Goal: Task Accomplishment & Management: Use online tool/utility

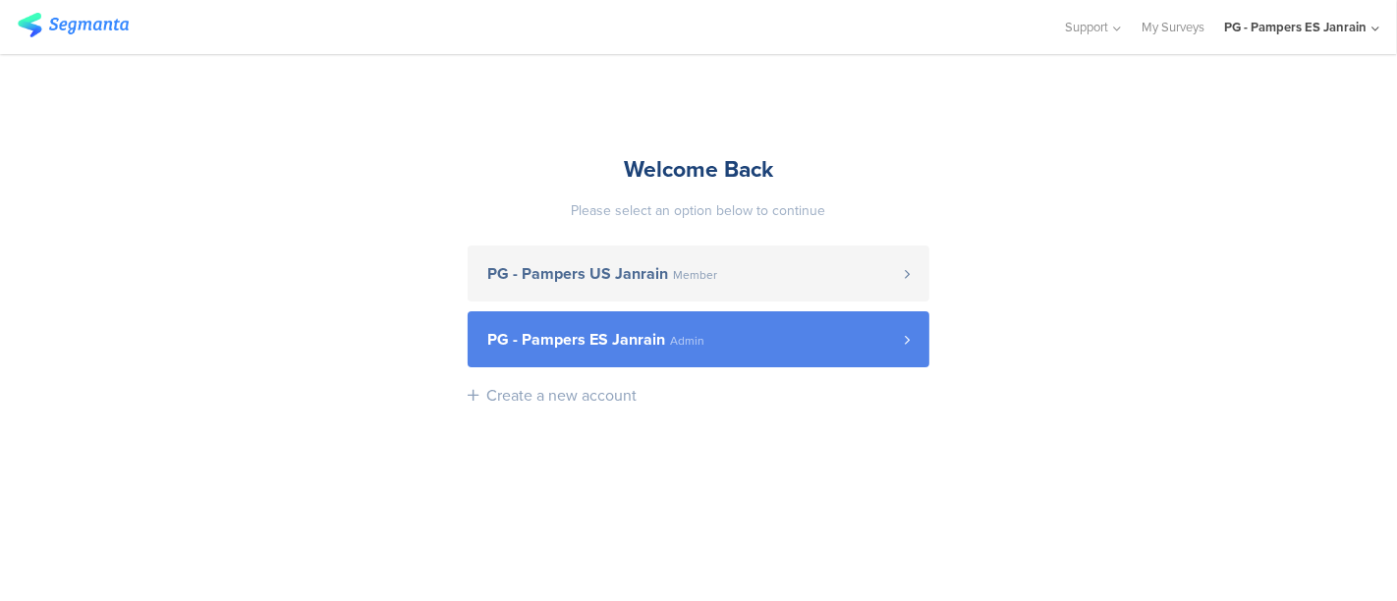
click at [630, 346] on span "PG - Pampers ES Janrain" at bounding box center [576, 340] width 178 height 16
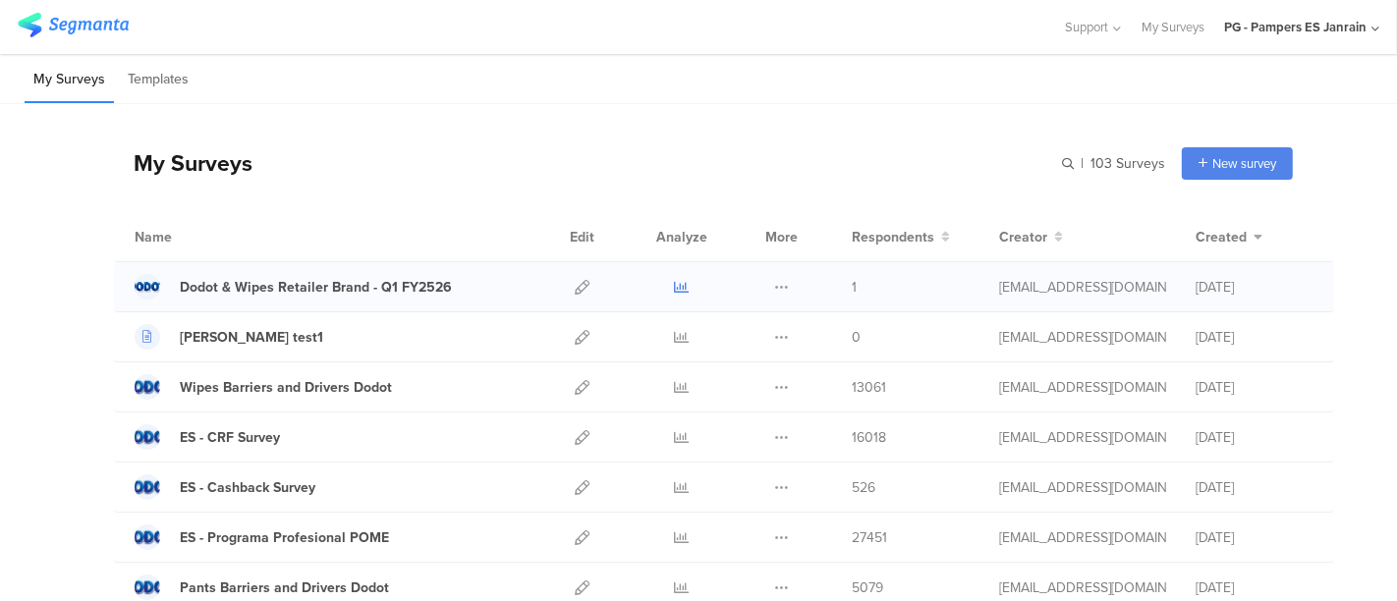
click at [675, 284] on icon at bounding box center [682, 287] width 15 height 15
click at [575, 275] on link at bounding box center [582, 286] width 15 height 49
click at [575, 282] on icon at bounding box center [582, 287] width 15 height 15
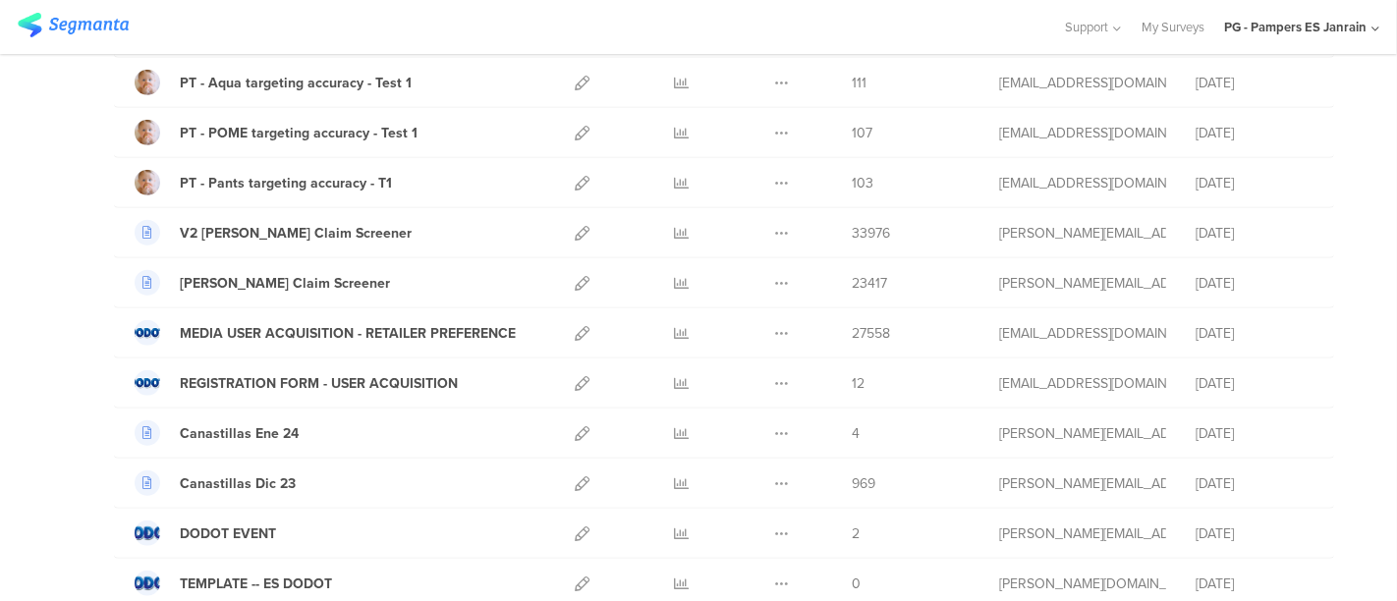
scroll to position [1458, 0]
click at [575, 327] on icon at bounding box center [582, 332] width 15 height 15
click at [675, 325] on icon at bounding box center [682, 332] width 15 height 15
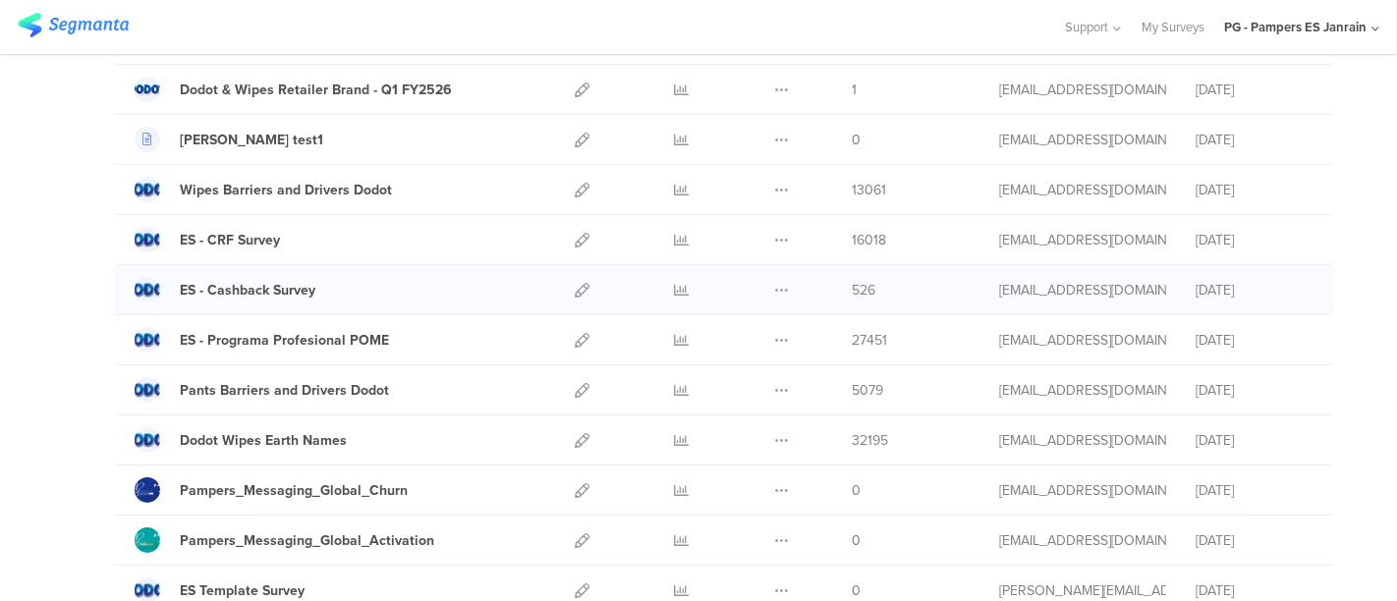
scroll to position [86, 0]
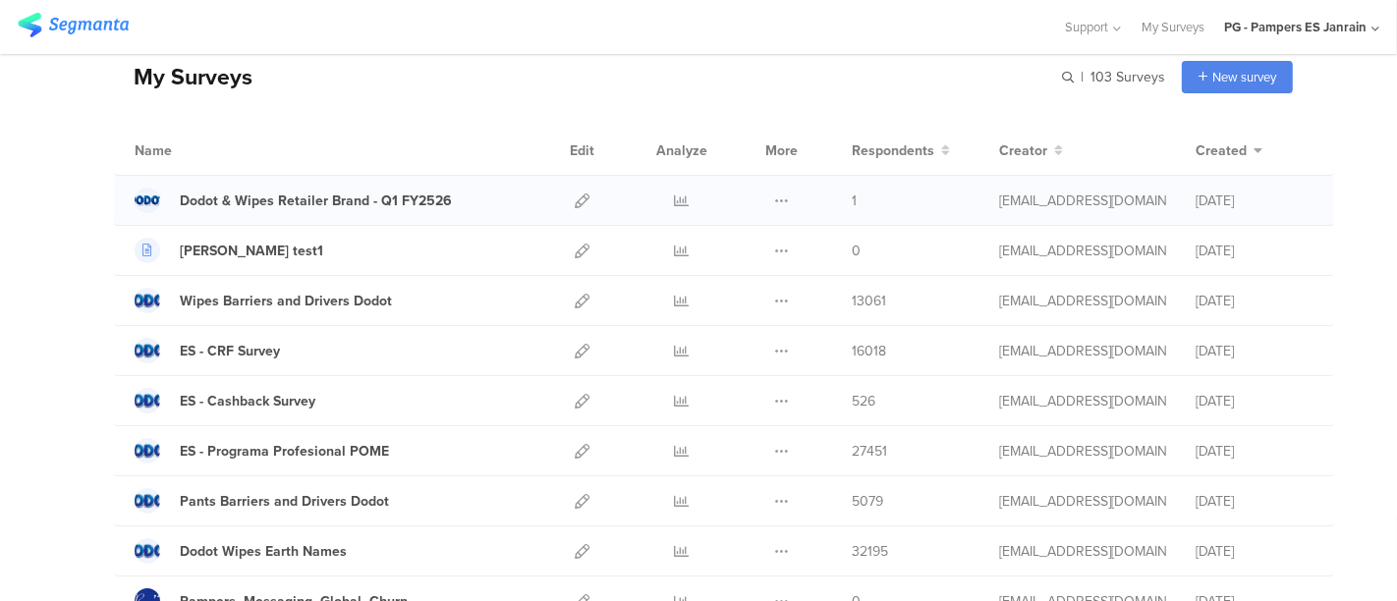
click at [561, 196] on div at bounding box center [582, 200] width 42 height 49
click at [575, 198] on icon at bounding box center [582, 201] width 15 height 15
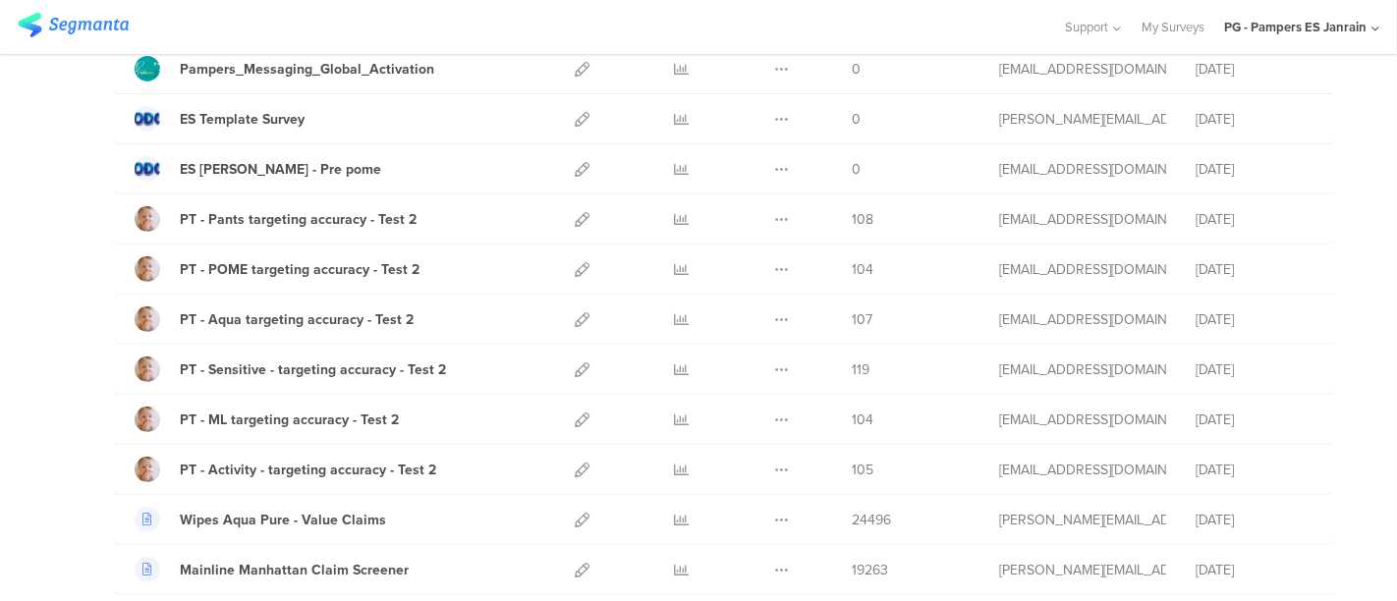
scroll to position [1503, 0]
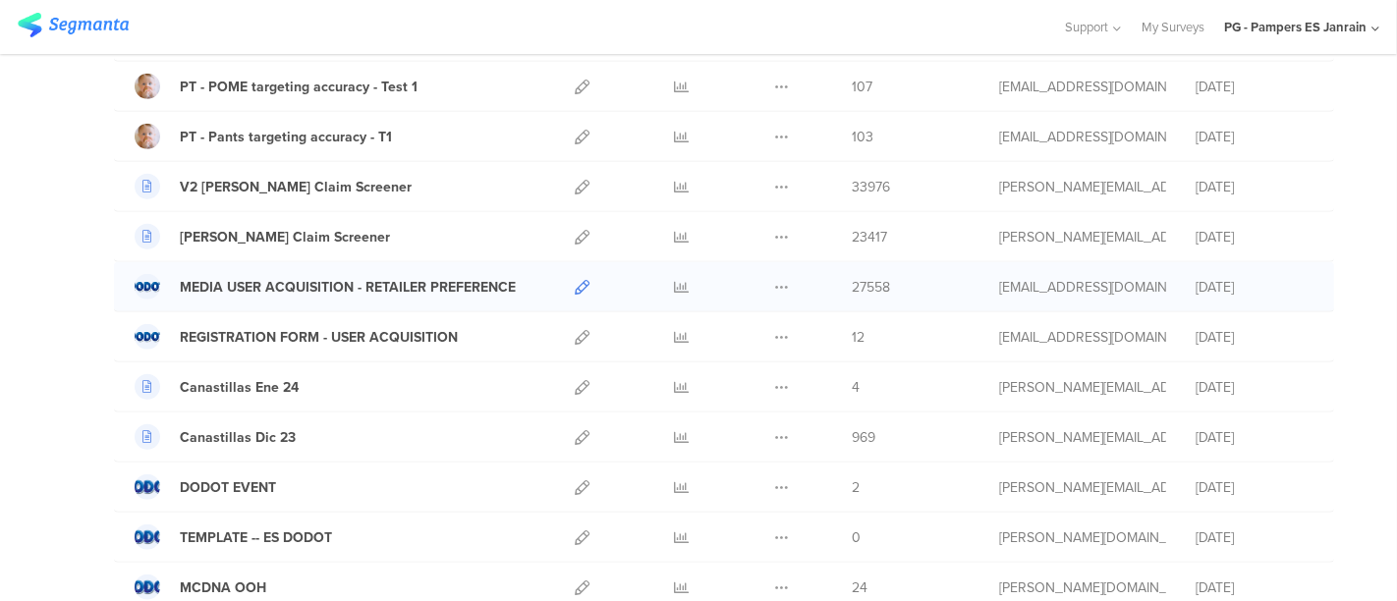
click at [575, 280] on icon at bounding box center [582, 287] width 15 height 15
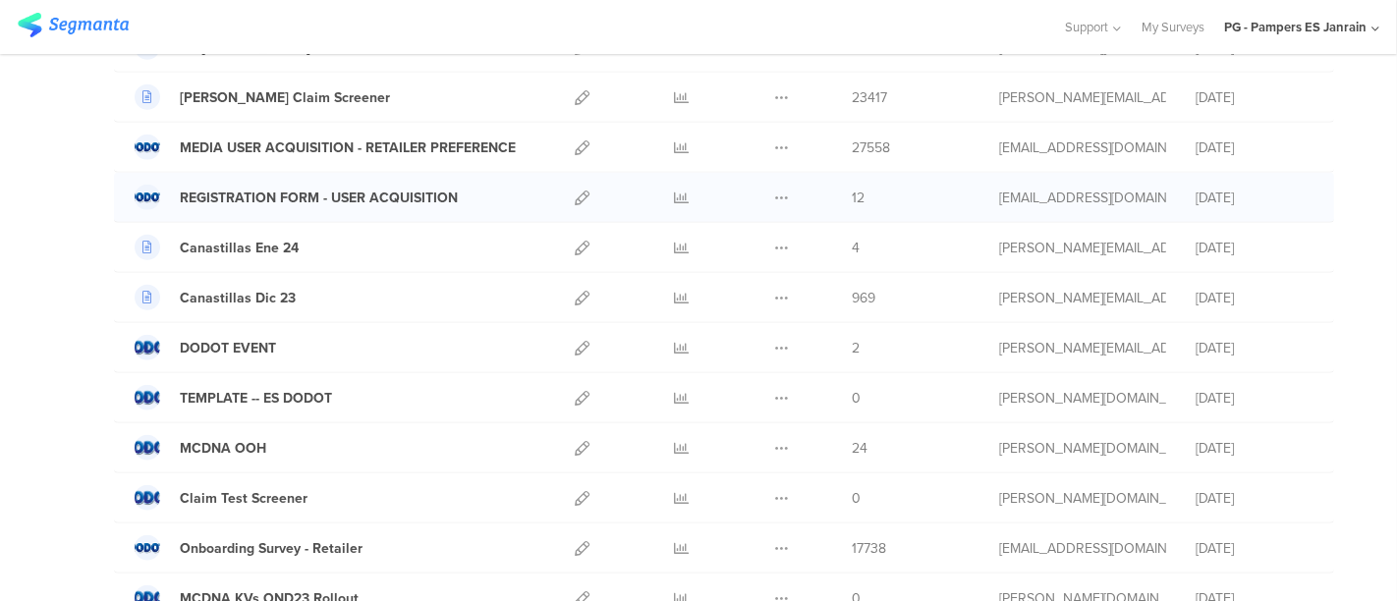
scroll to position [1633, 0]
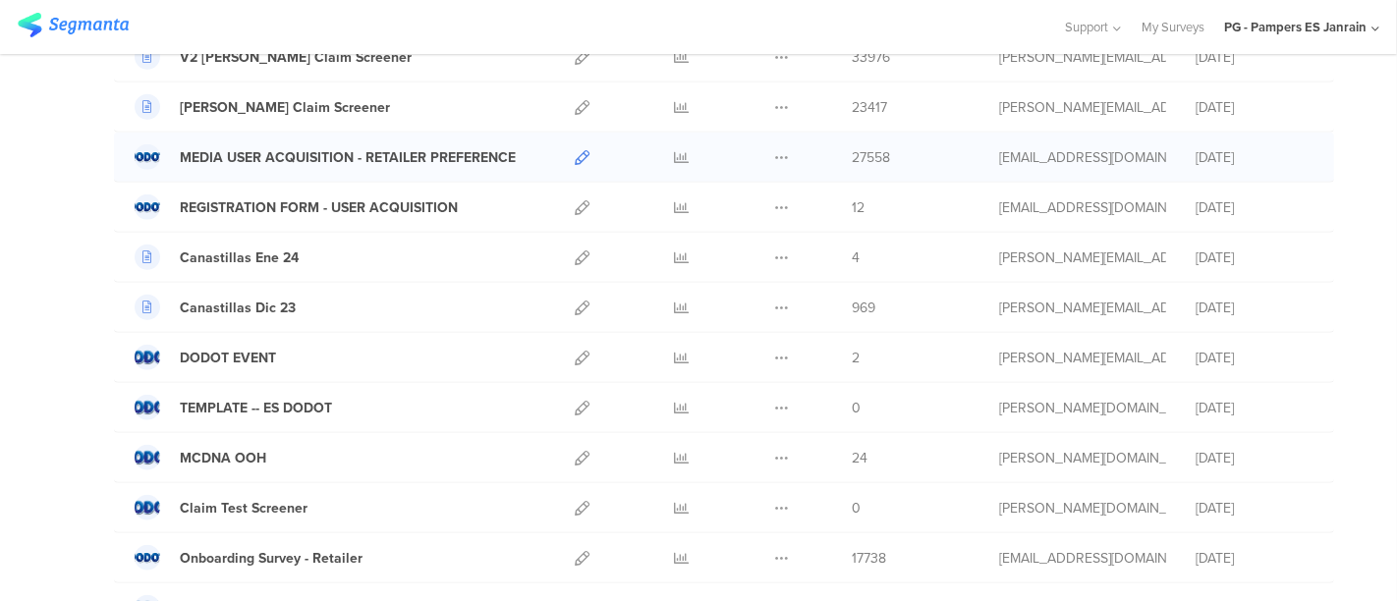
click at [575, 155] on link at bounding box center [582, 157] width 15 height 49
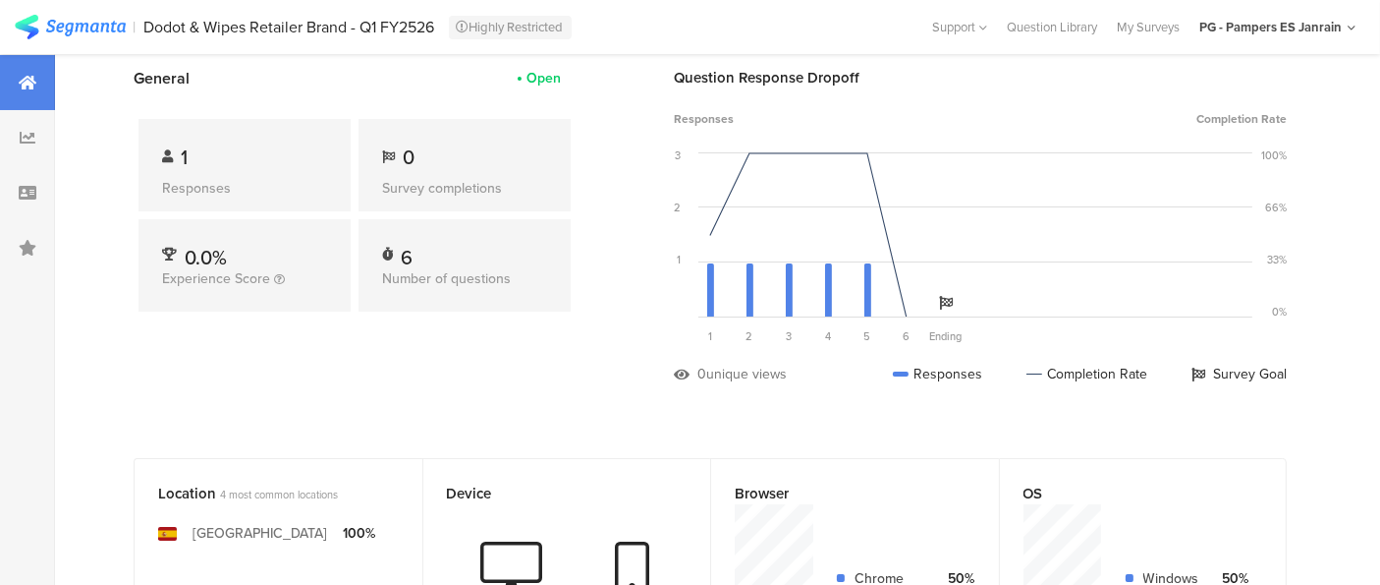
scroll to position [0, 2]
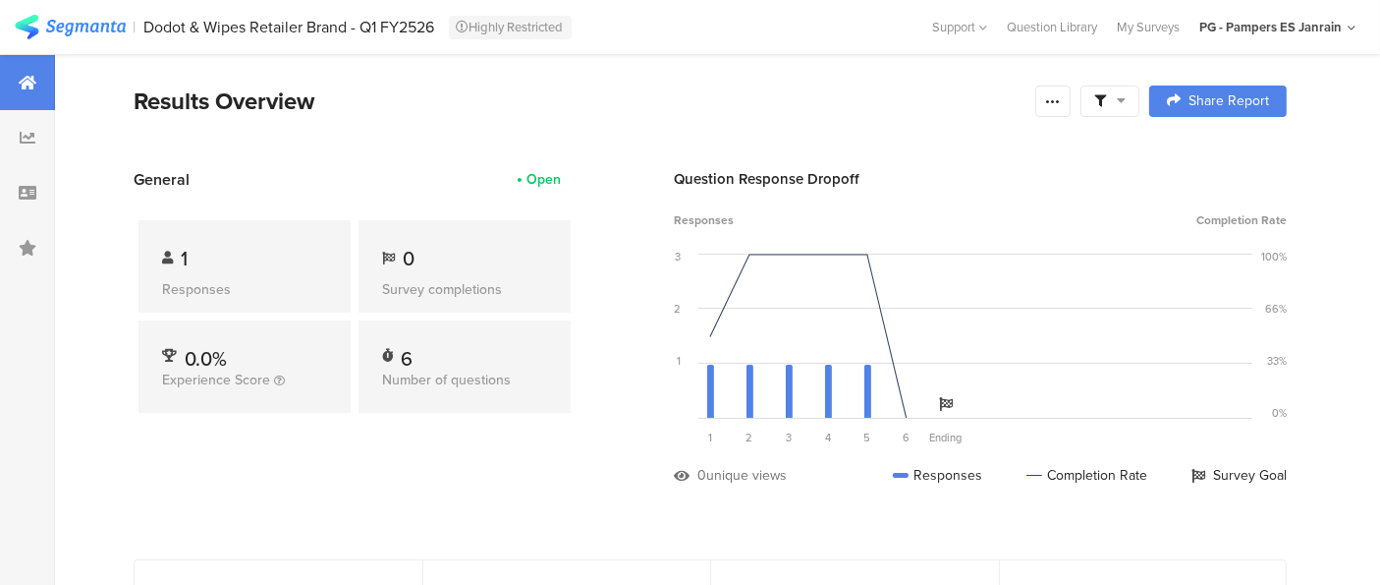
click at [186, 258] on div "1" at bounding box center [244, 258] width 165 height 29
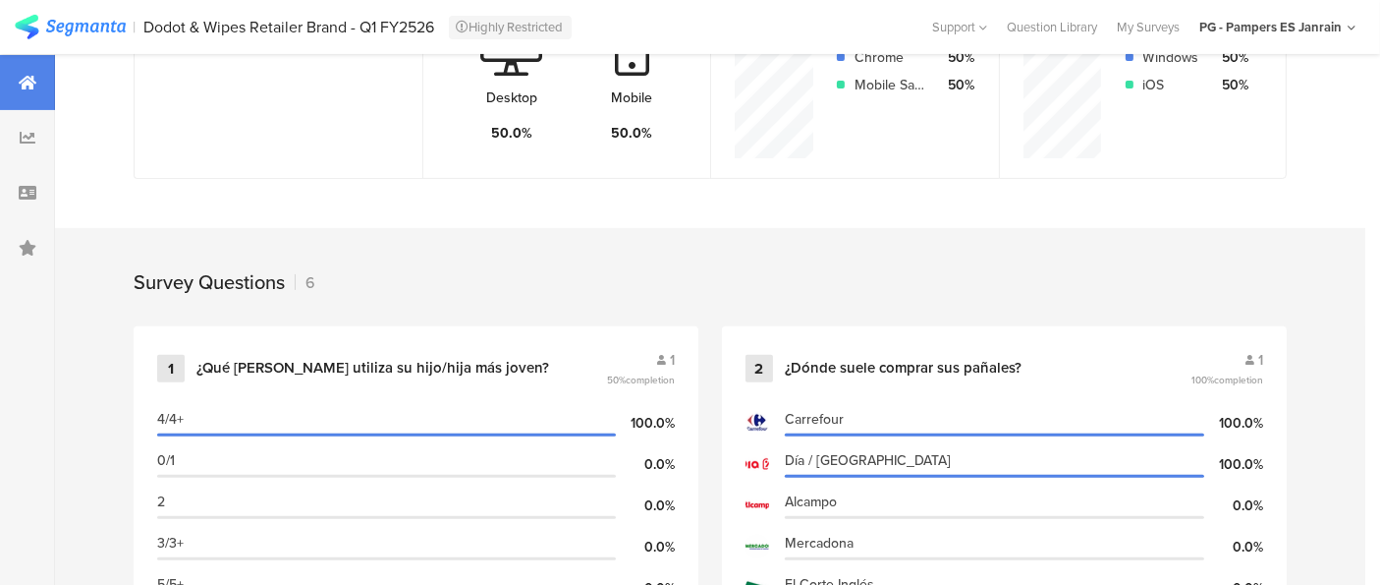
scroll to position [626, 2]
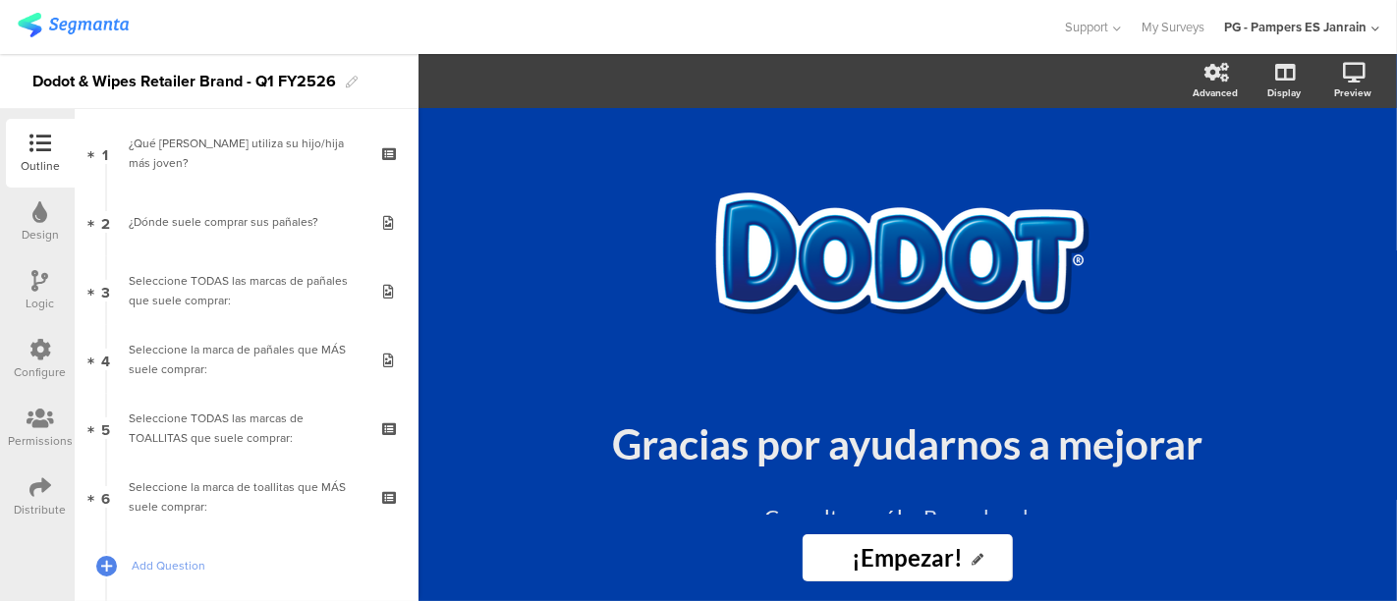
click at [26, 489] on div "Distribute" at bounding box center [40, 497] width 69 height 69
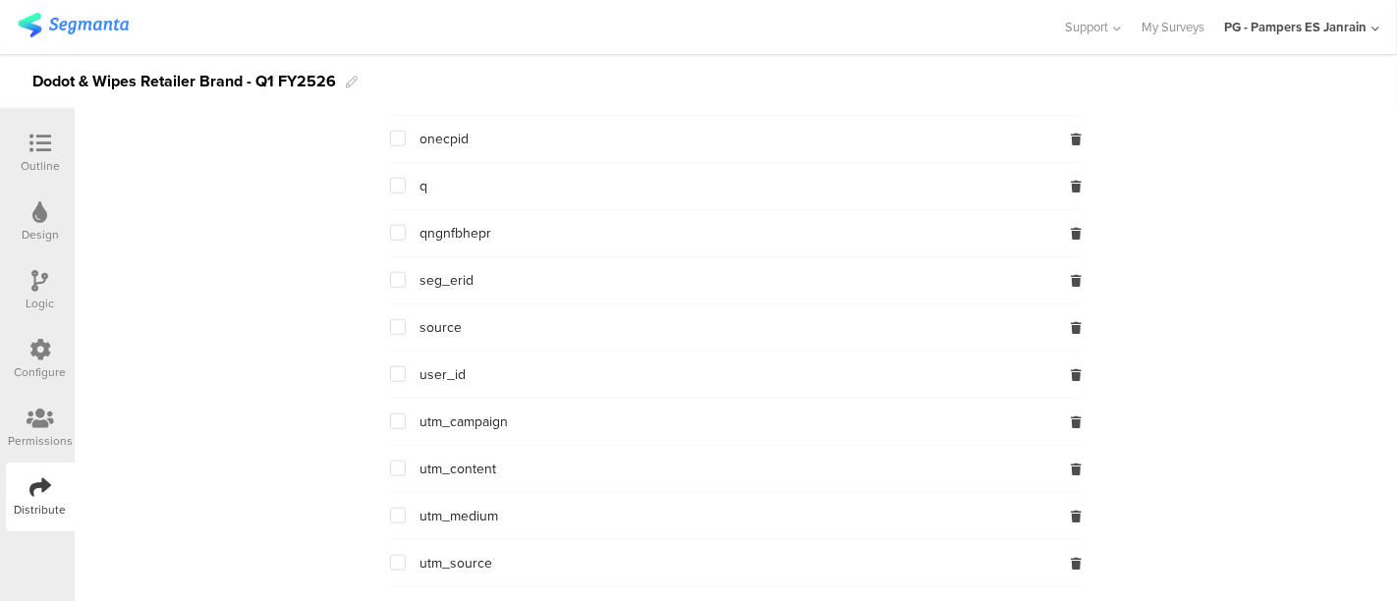
scroll to position [1540, 0]
click at [392, 274] on span at bounding box center [398, 278] width 16 height 16
click at [406, 270] on input "checkbox" at bounding box center [406, 270] width 0 height 0
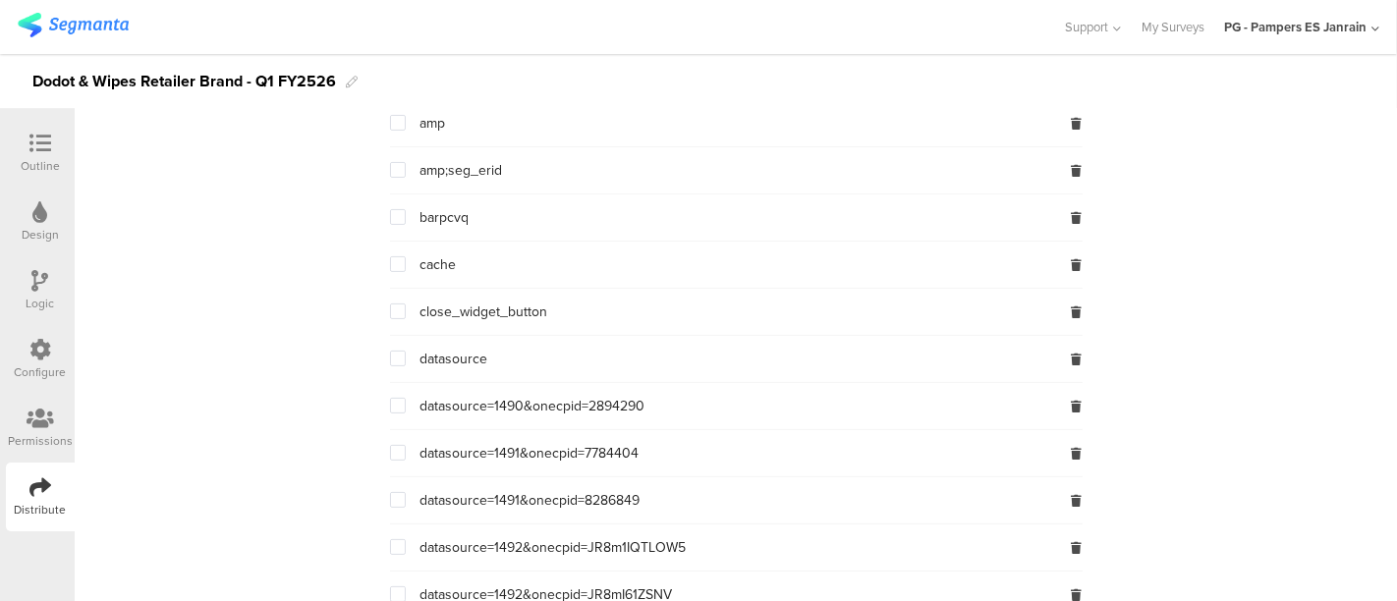
scroll to position [0, 0]
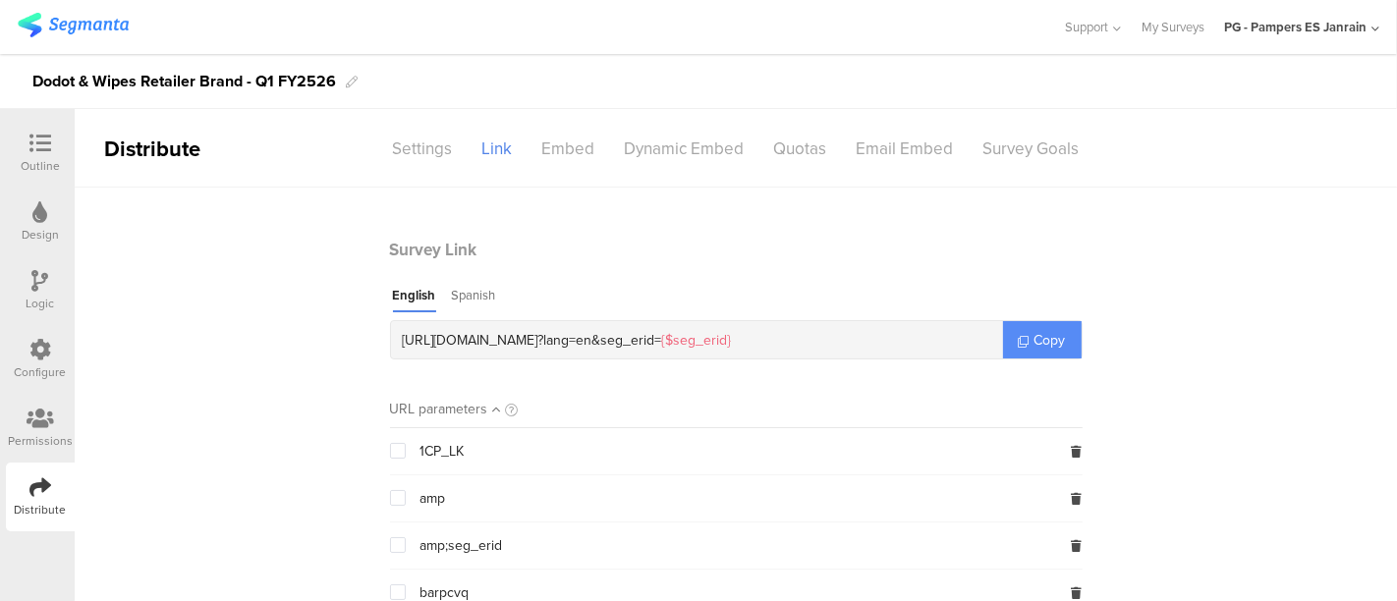
click at [1028, 328] on link "Copy" at bounding box center [1042, 339] width 79 height 37
click at [1003, 333] on link "Copy" at bounding box center [1042, 339] width 79 height 37
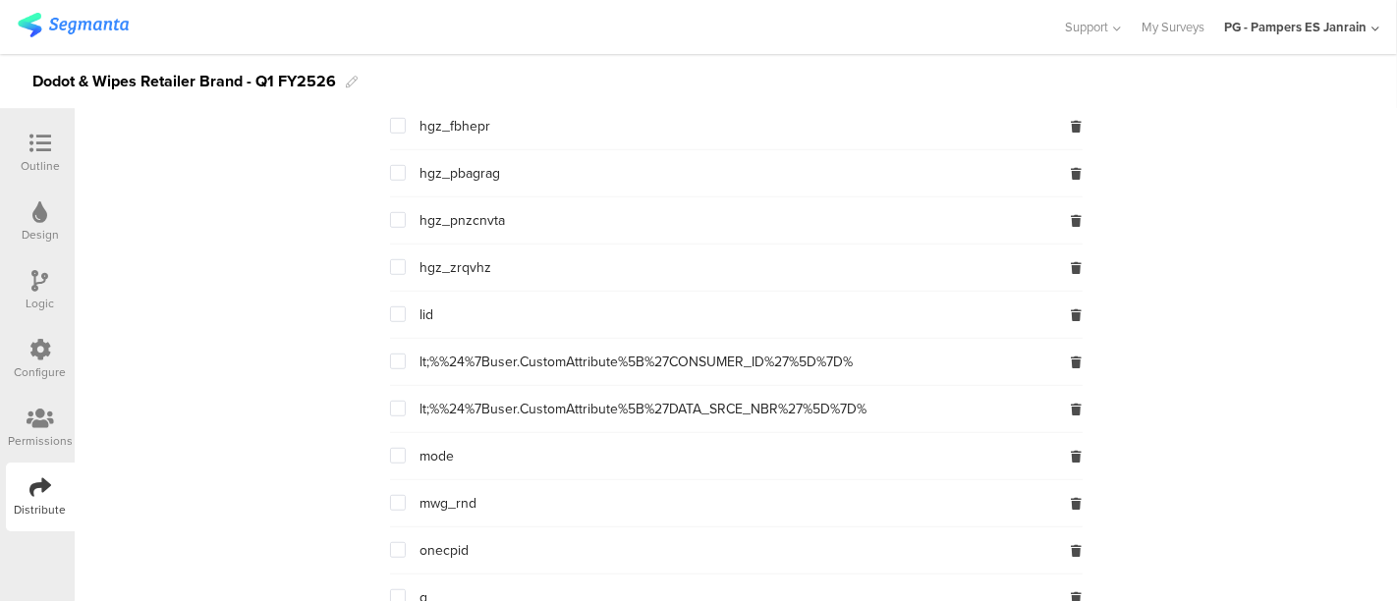
scroll to position [1548, 0]
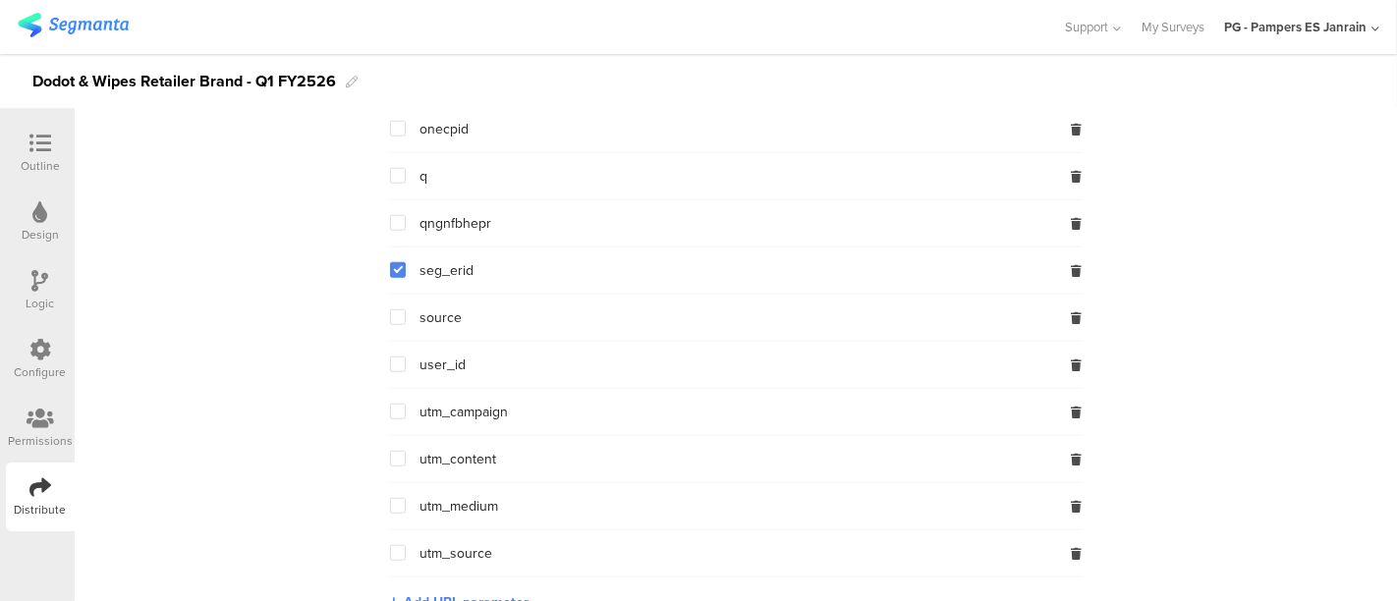
click at [390, 358] on span at bounding box center [398, 365] width 16 height 16
click at [406, 357] on input "checkbox" at bounding box center [406, 357] width 0 height 0
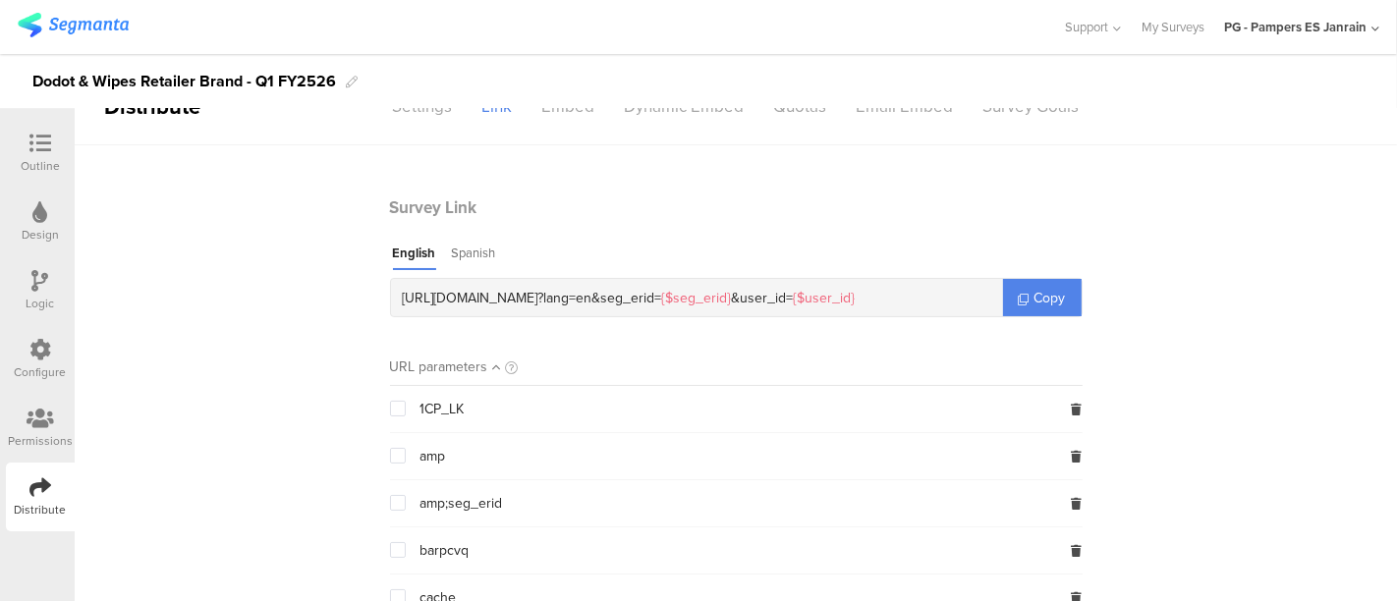
scroll to position [0, 0]
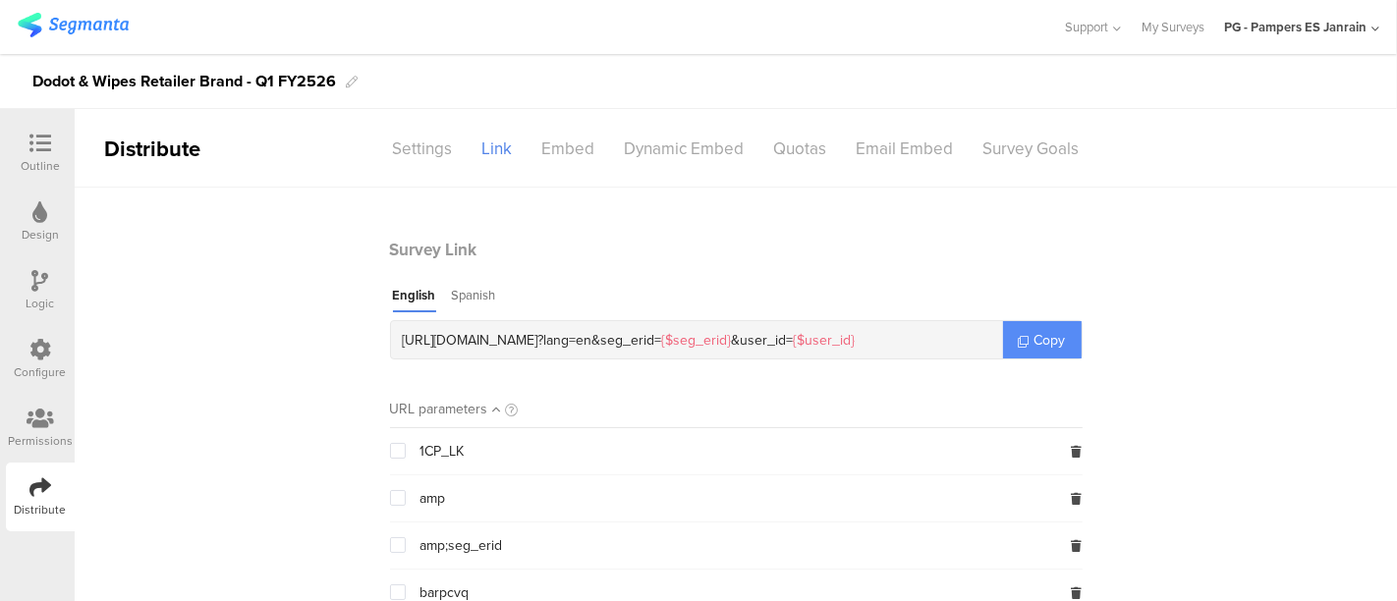
click at [1023, 340] on link "Copy" at bounding box center [1042, 339] width 79 height 37
click at [1016, 326] on link "Copy" at bounding box center [1042, 339] width 79 height 37
click at [732, 339] on span "{$seg_erid}" at bounding box center [697, 340] width 70 height 21
click at [719, 337] on span "seg_erid= {$seg_erid}" at bounding box center [666, 340] width 131 height 21
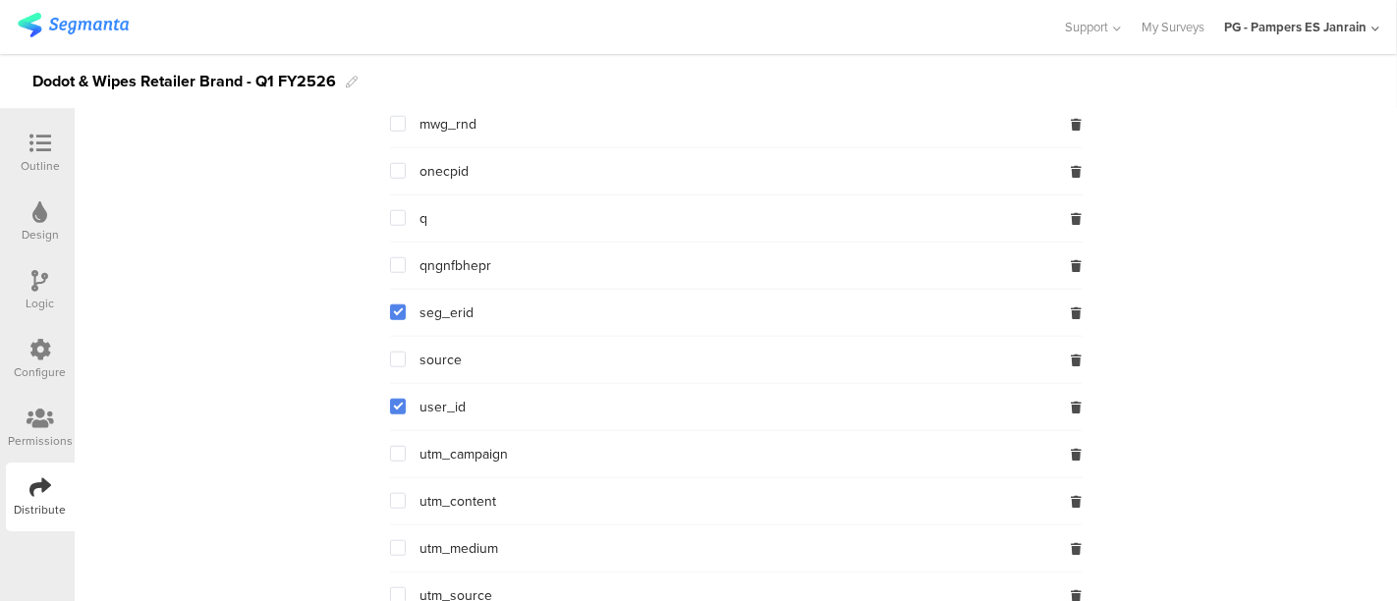
scroll to position [1519, 0]
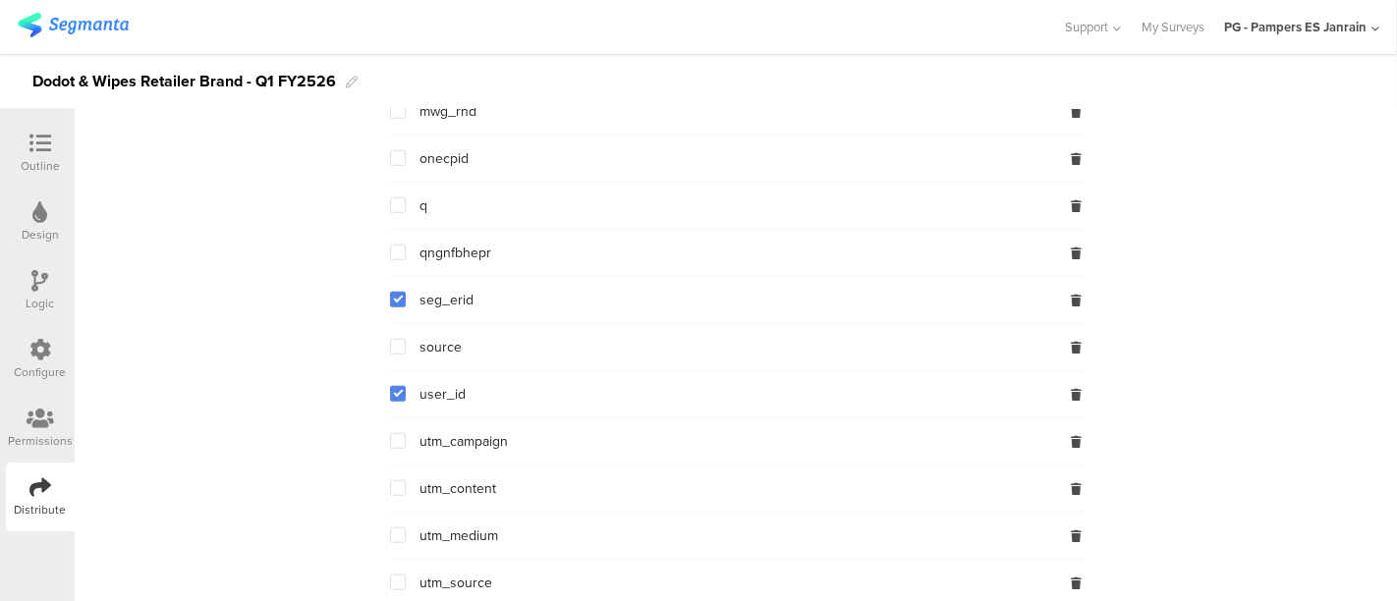
click at [390, 299] on span at bounding box center [398, 300] width 16 height 16
click at [406, 292] on input "checkbox" at bounding box center [406, 292] width 0 height 0
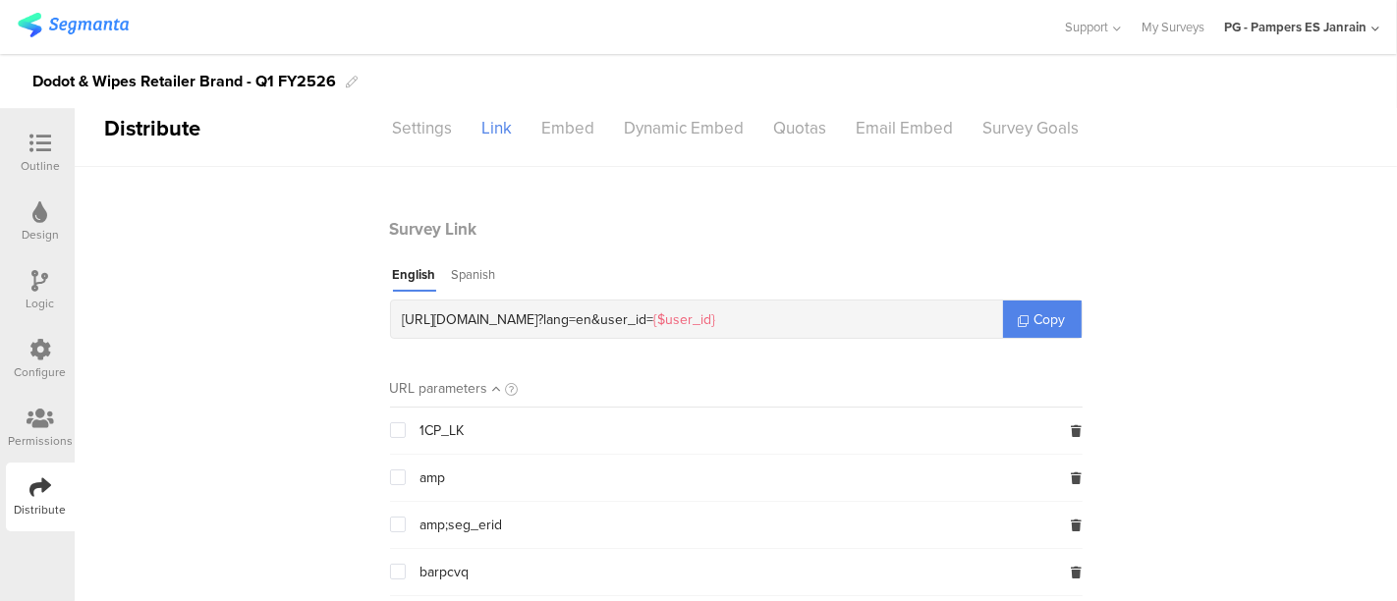
scroll to position [20, 0]
click at [1024, 309] on link "Copy" at bounding box center [1042, 320] width 79 height 37
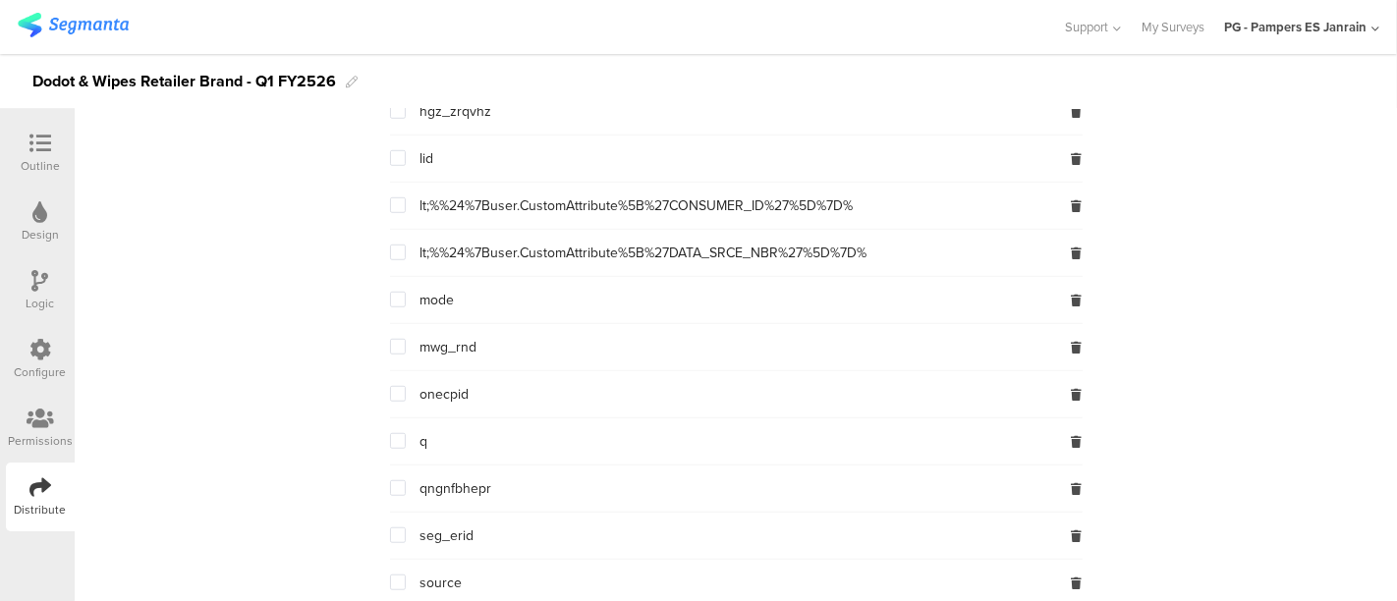
scroll to position [1580, 0]
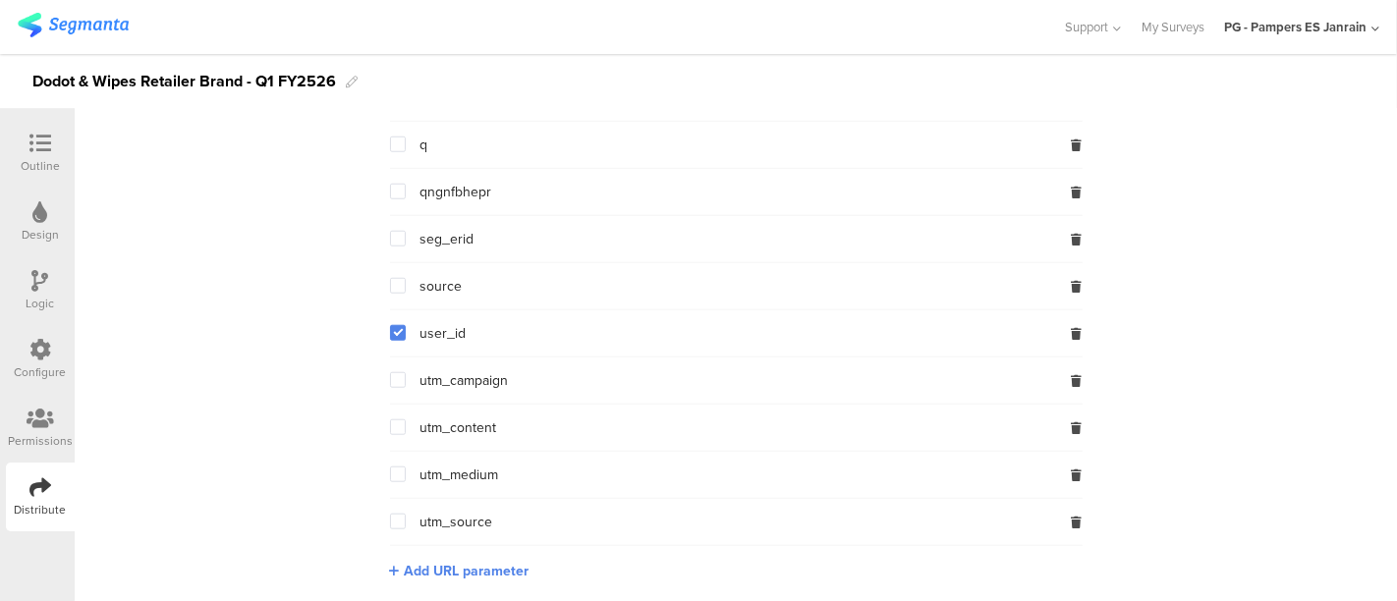
click at [390, 325] on span at bounding box center [398, 333] width 16 height 16
click at [406, 325] on input "checkbox" at bounding box center [406, 325] width 0 height 0
click at [393, 232] on span at bounding box center [398, 239] width 16 height 16
click at [406, 231] on input "checkbox" at bounding box center [406, 231] width 0 height 0
click at [393, 325] on span at bounding box center [398, 333] width 16 height 16
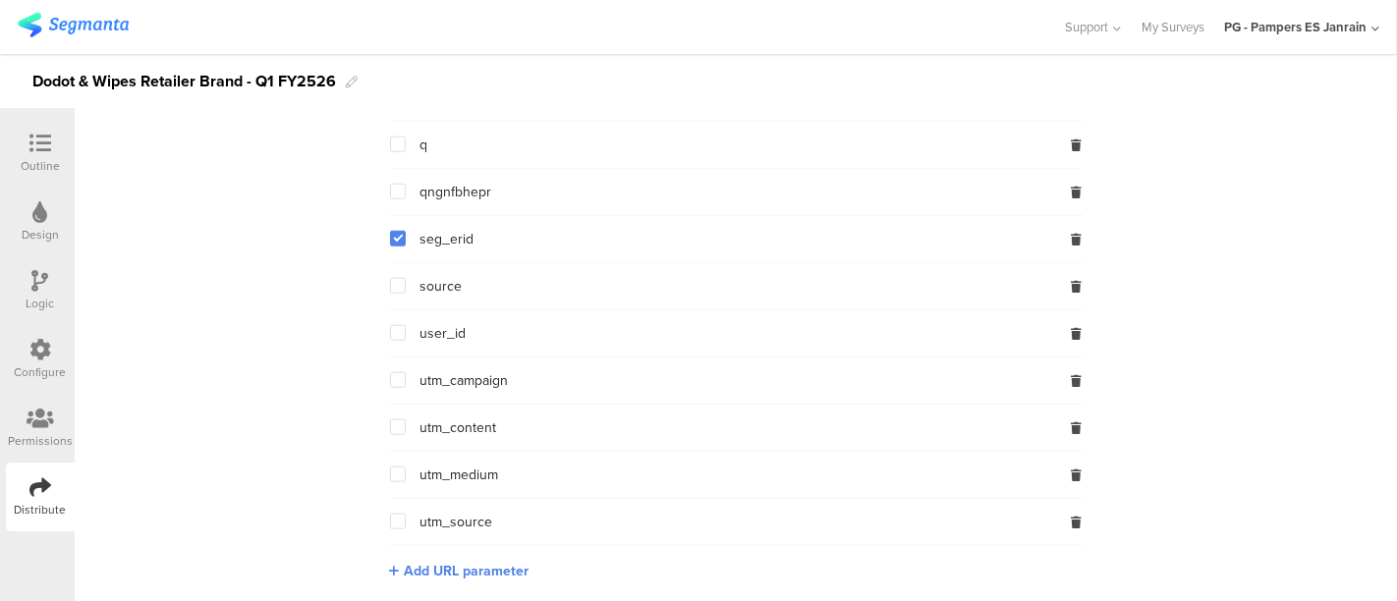
click at [406, 325] on input "checkbox" at bounding box center [406, 325] width 0 height 0
click at [392, 234] on span at bounding box center [398, 239] width 16 height 16
click at [406, 231] on input "checkbox" at bounding box center [406, 231] width 0 height 0
click at [391, 325] on span at bounding box center [398, 333] width 16 height 16
click at [406, 325] on input "checkbox" at bounding box center [406, 325] width 0 height 0
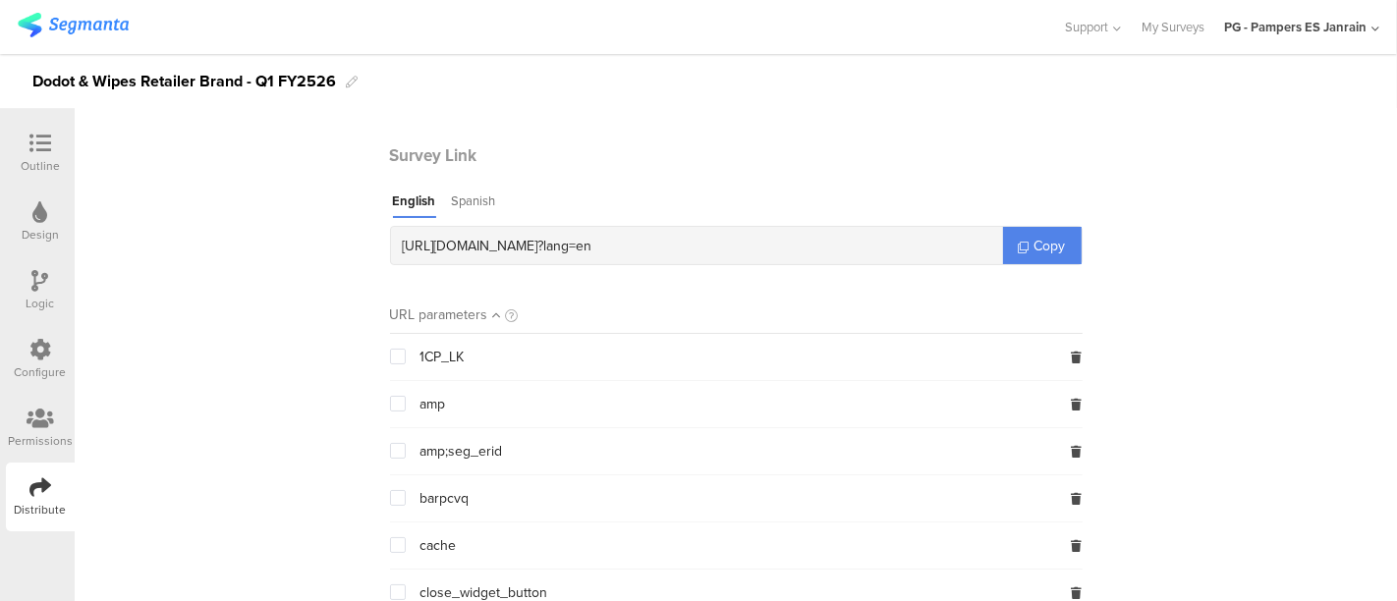
scroll to position [0, 0]
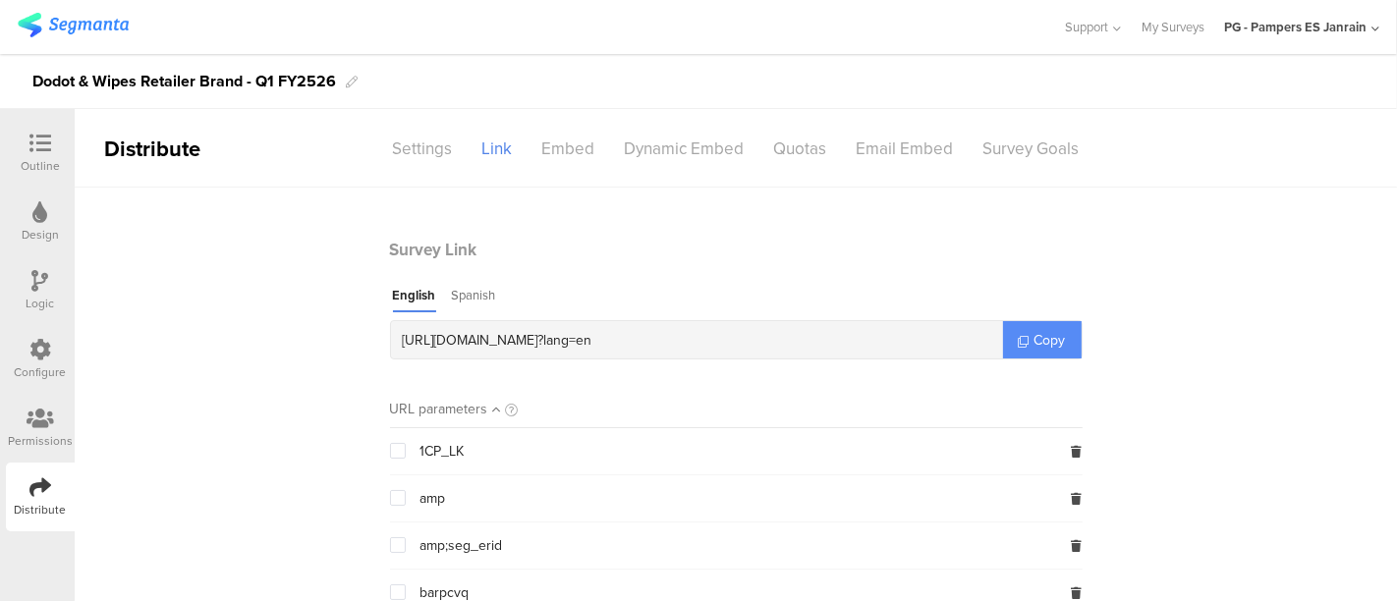
click at [1034, 334] on span "Copy" at bounding box center [1049, 340] width 31 height 21
click at [466, 291] on section "Survey Link English Spanish https://pgsurveys.segmanta.com/59cfdb ? lang=en Copy" at bounding box center [736, 299] width 693 height 122
click at [466, 291] on div "Spanish" at bounding box center [474, 299] width 44 height 27
click at [1006, 331] on link "Copy" at bounding box center [1042, 339] width 79 height 37
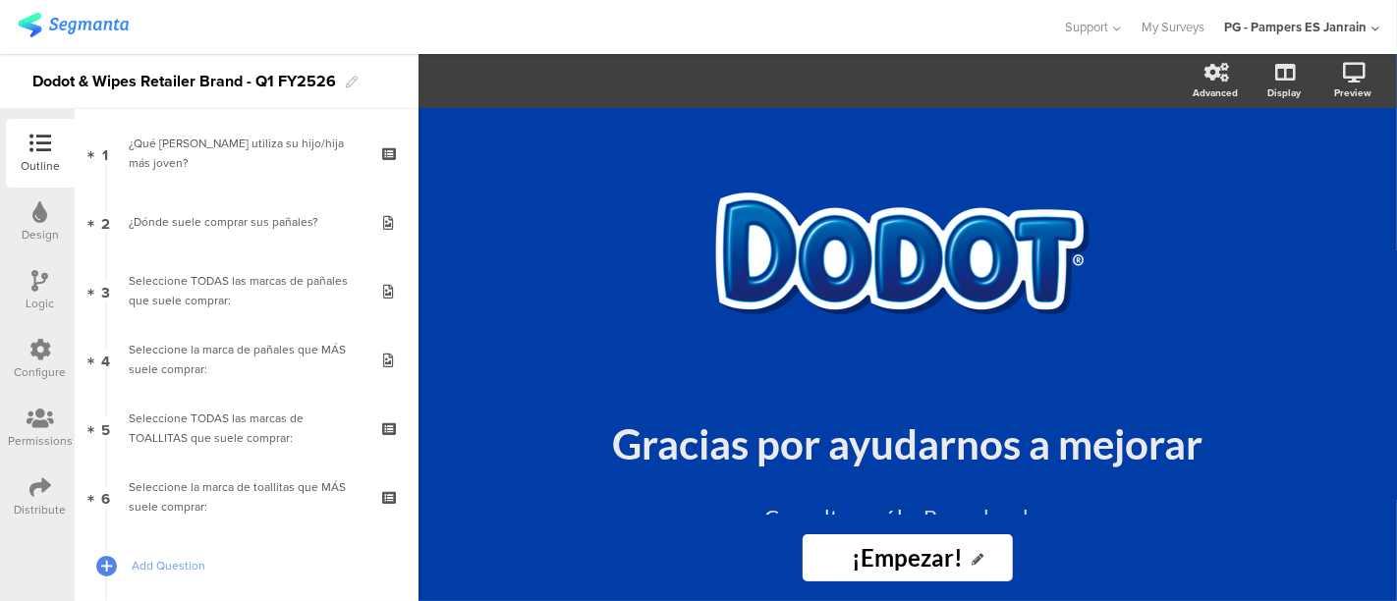
click at [25, 432] on div "Permissions" at bounding box center [40, 441] width 65 height 18
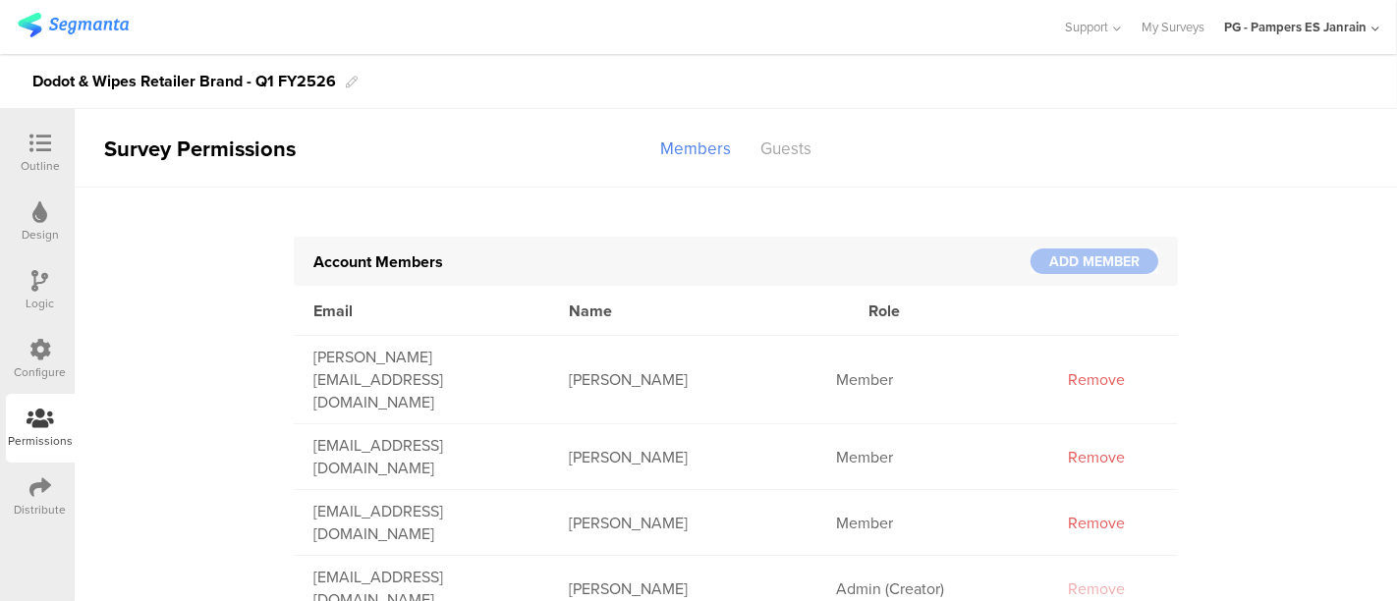
click at [42, 367] on div "Configure" at bounding box center [41, 372] width 52 height 18
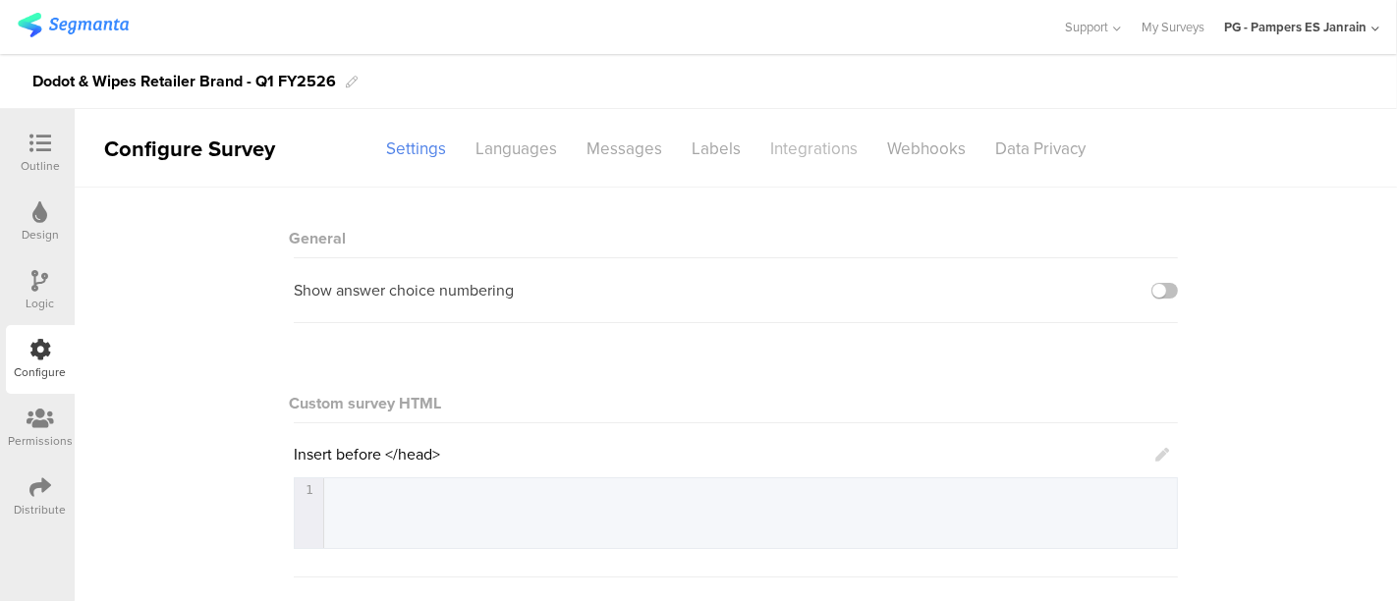
click at [766, 145] on div "Integrations" at bounding box center [813, 149] width 117 height 34
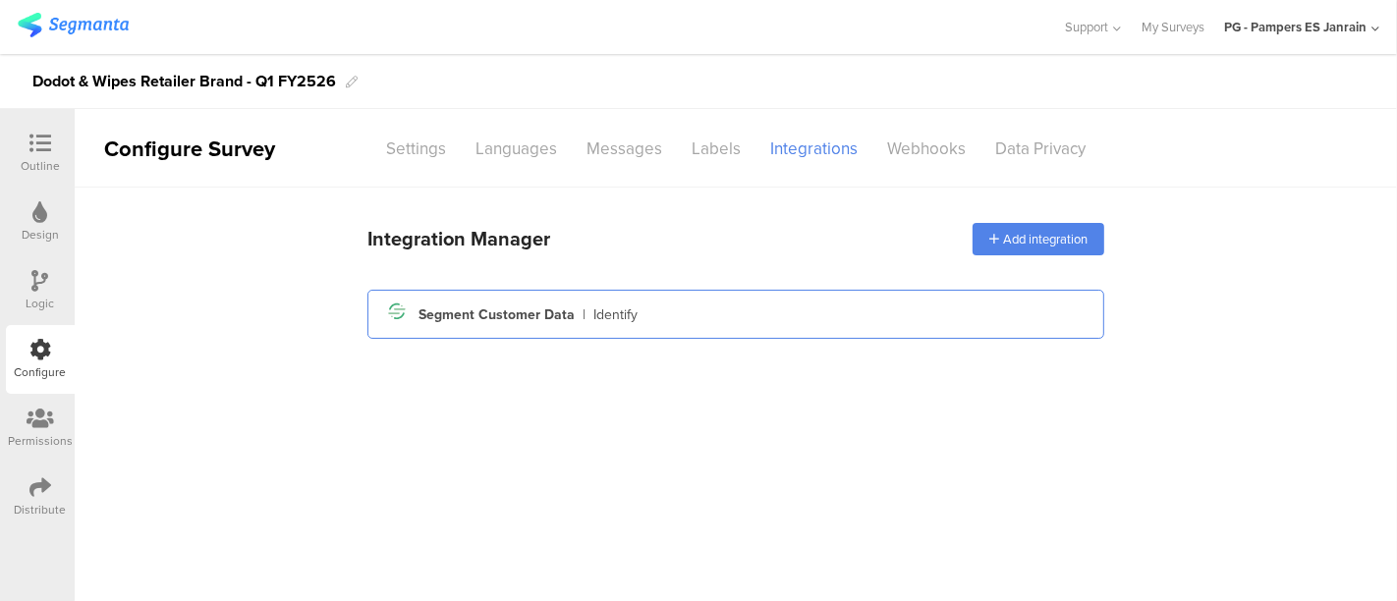
click at [437, 312] on div "Segment Customer Data" at bounding box center [497, 315] width 156 height 21
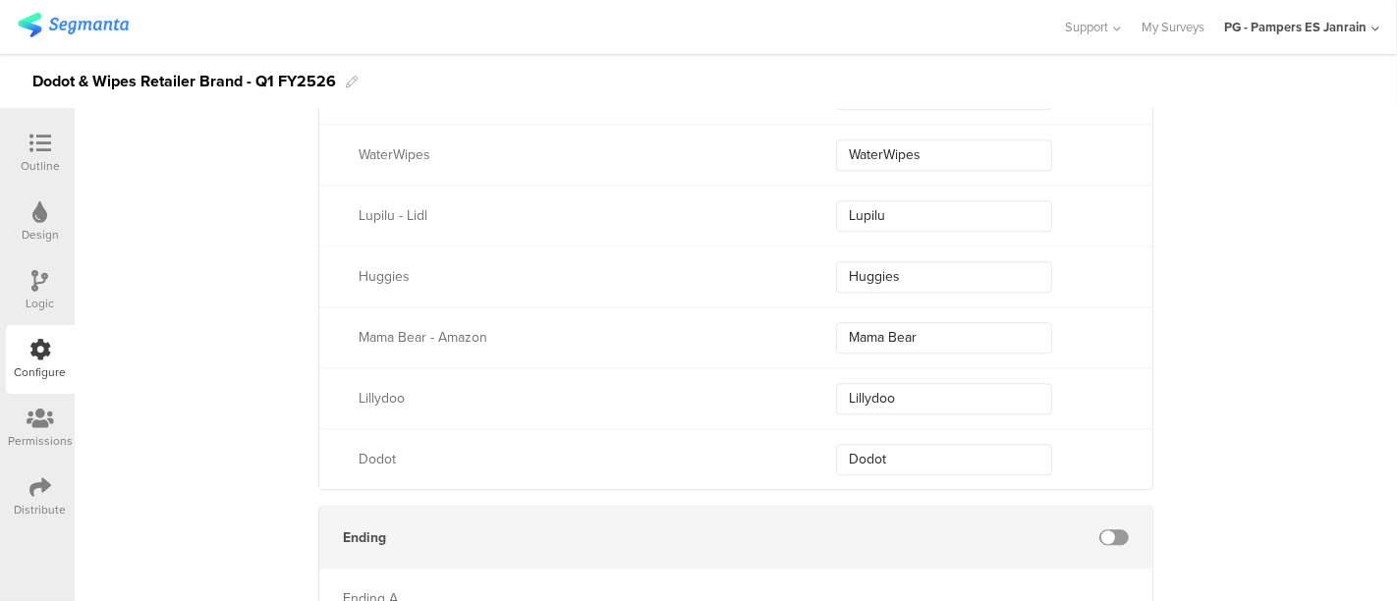
scroll to position [4283, 0]
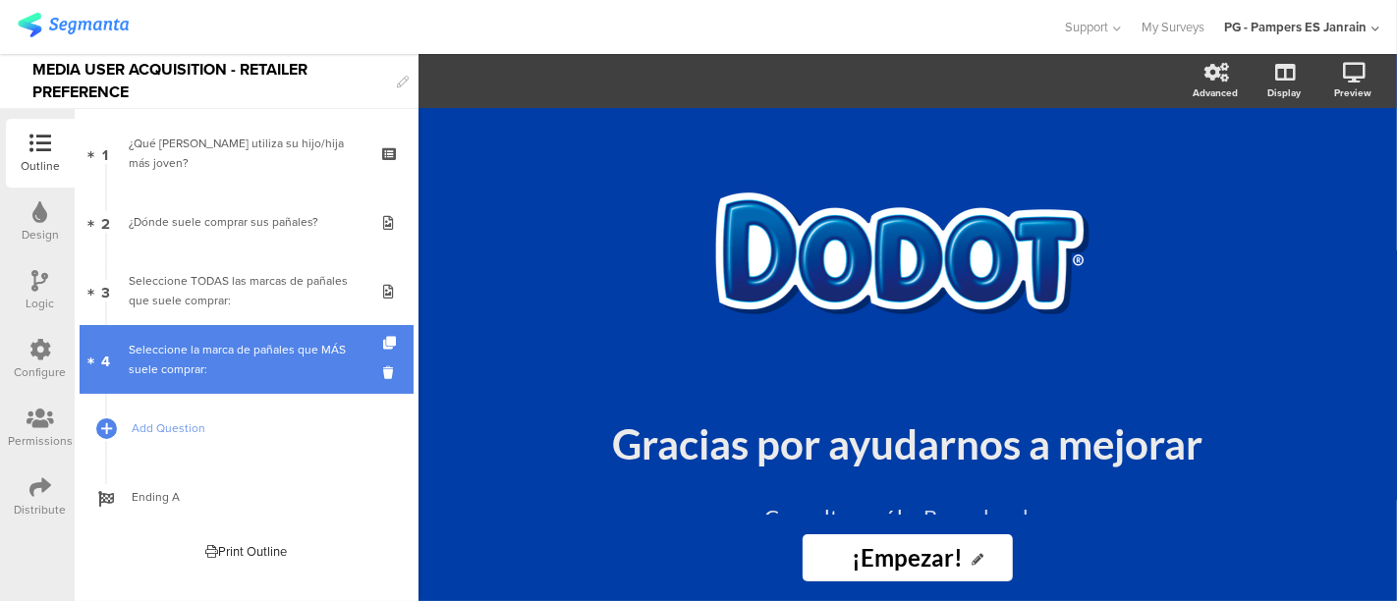
click at [160, 340] on div "Seleccione la marca de pañales que MÁS suele comprar:" at bounding box center [246, 359] width 235 height 39
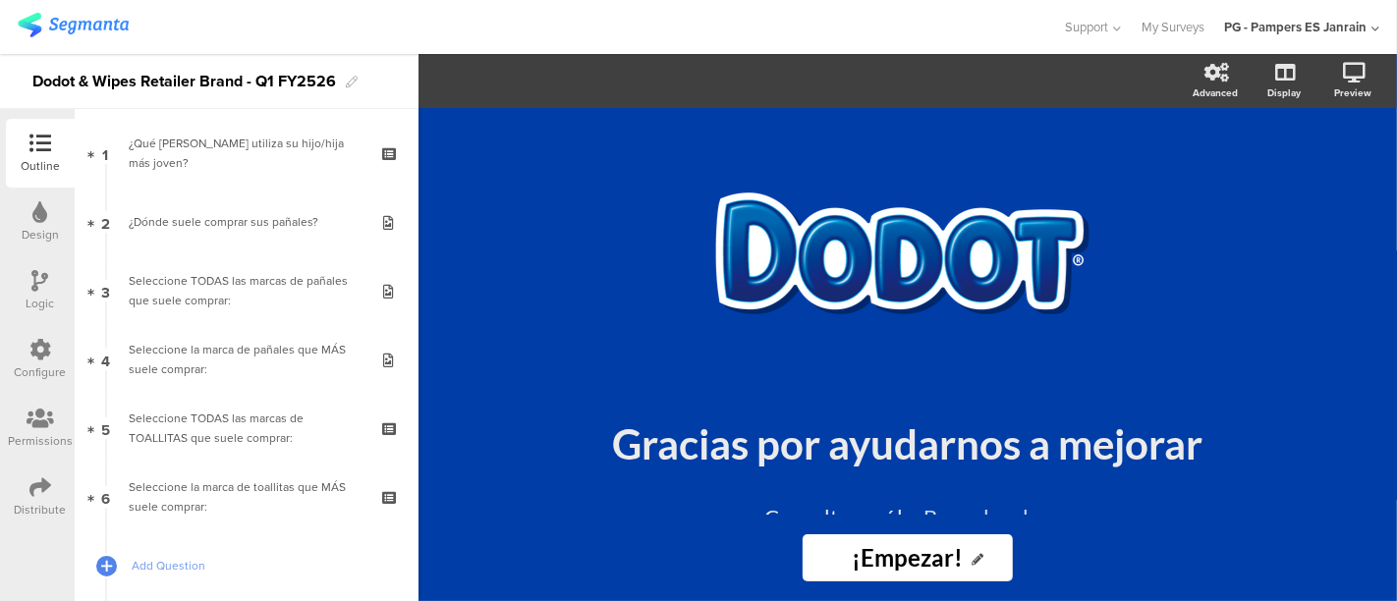
click at [22, 415] on div at bounding box center [40, 420] width 65 height 25
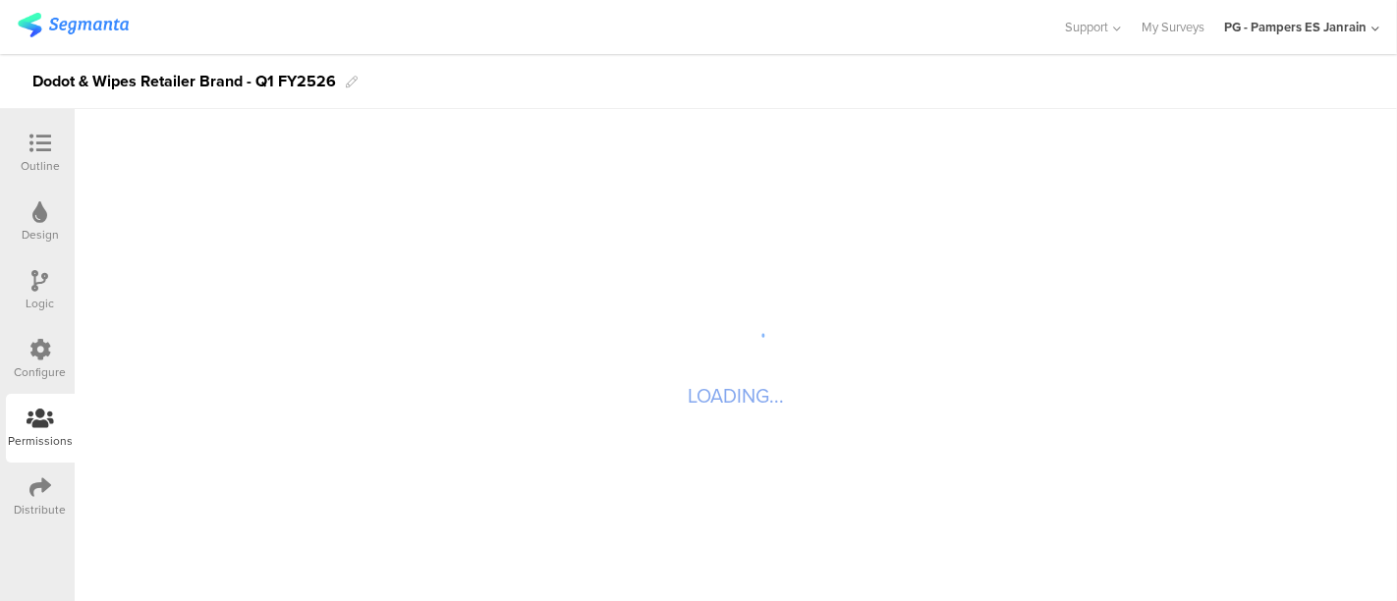
click at [45, 363] on div "Configure" at bounding box center [41, 372] width 52 height 18
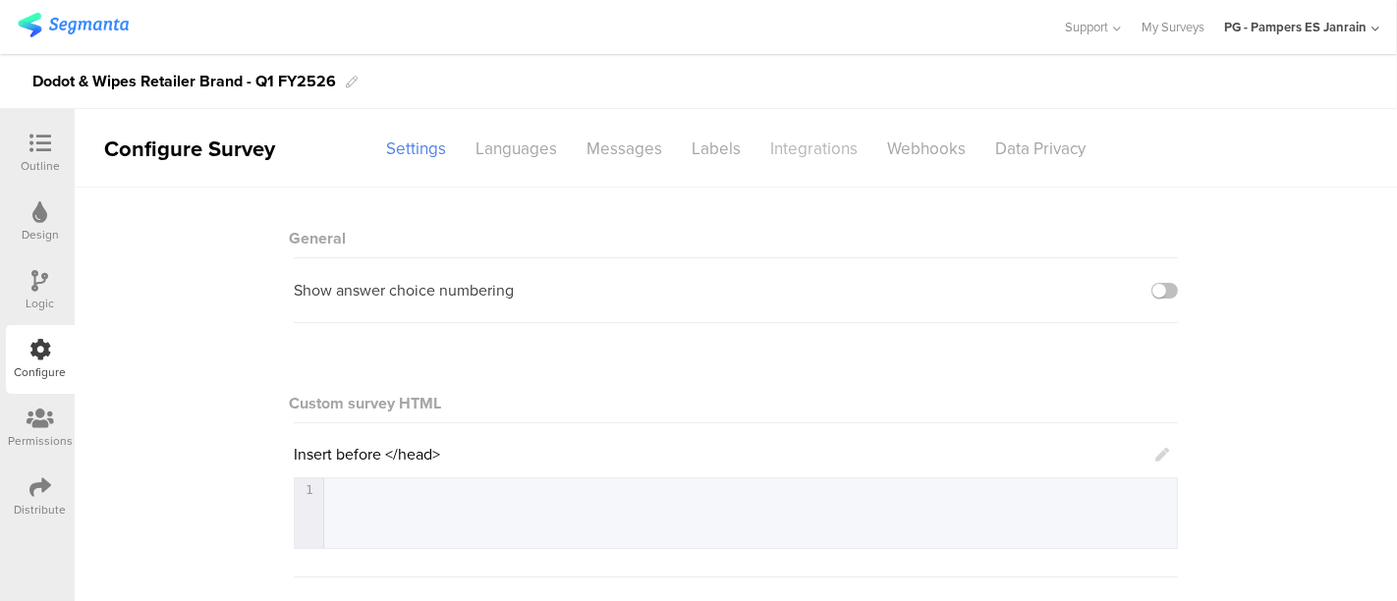
click at [774, 142] on div "Integrations" at bounding box center [813, 149] width 117 height 34
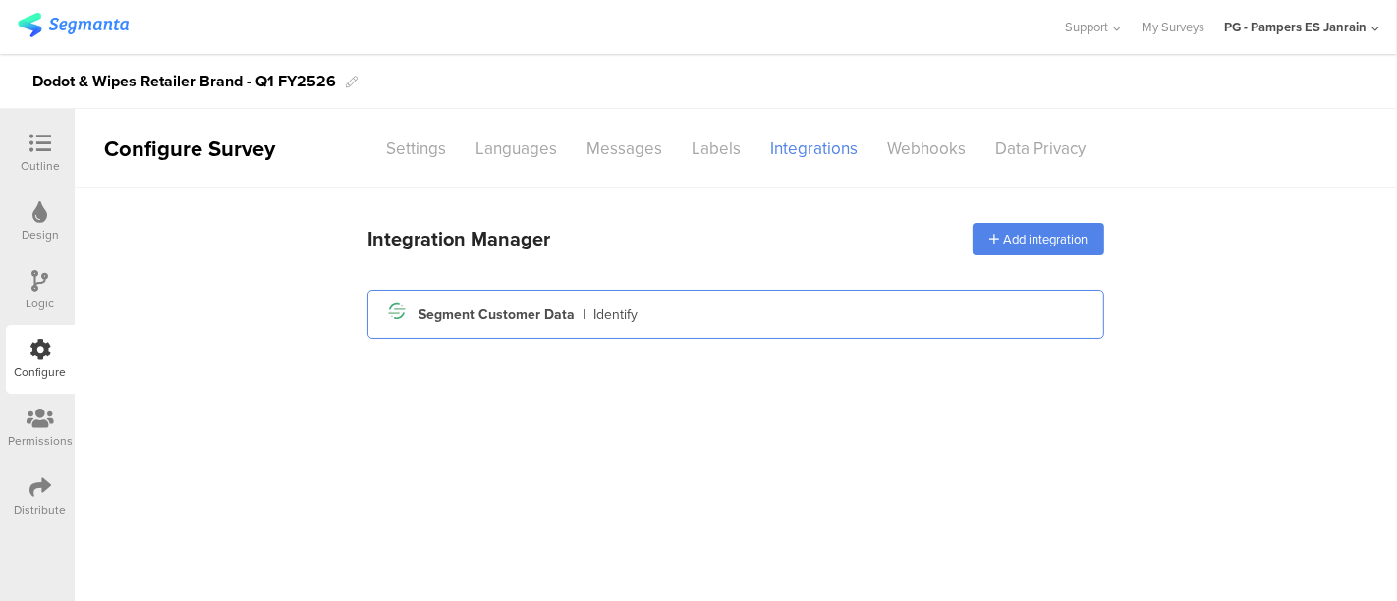
click at [659, 298] on div "Segment icon Created with Sketch. Segment Customer Data | Identify" at bounding box center [735, 314] width 705 height 33
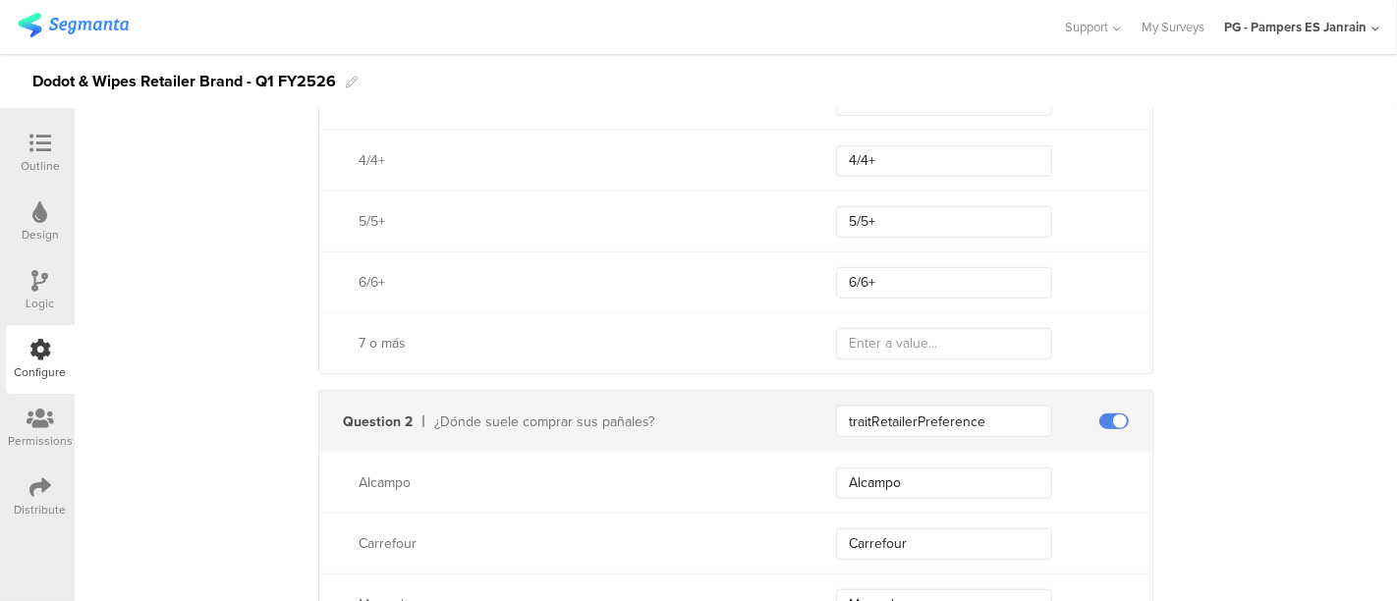
scroll to position [997, 0]
click at [880, 345] on input "text" at bounding box center [944, 342] width 216 height 31
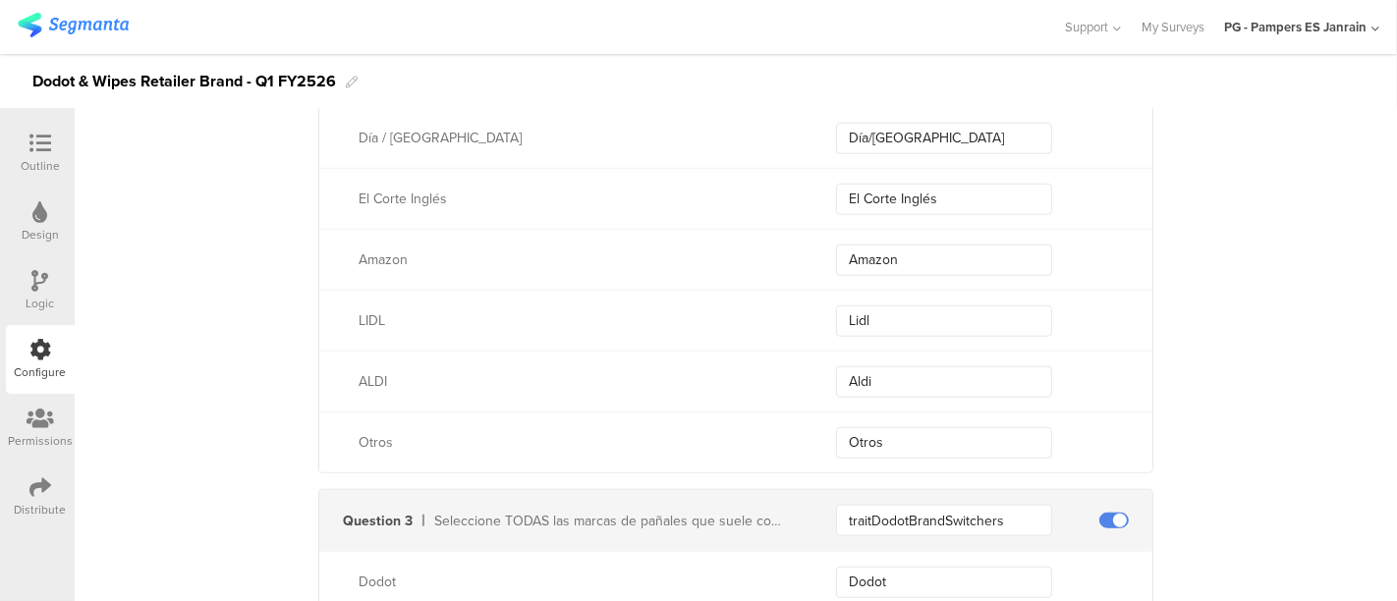
scroll to position [1526, 0]
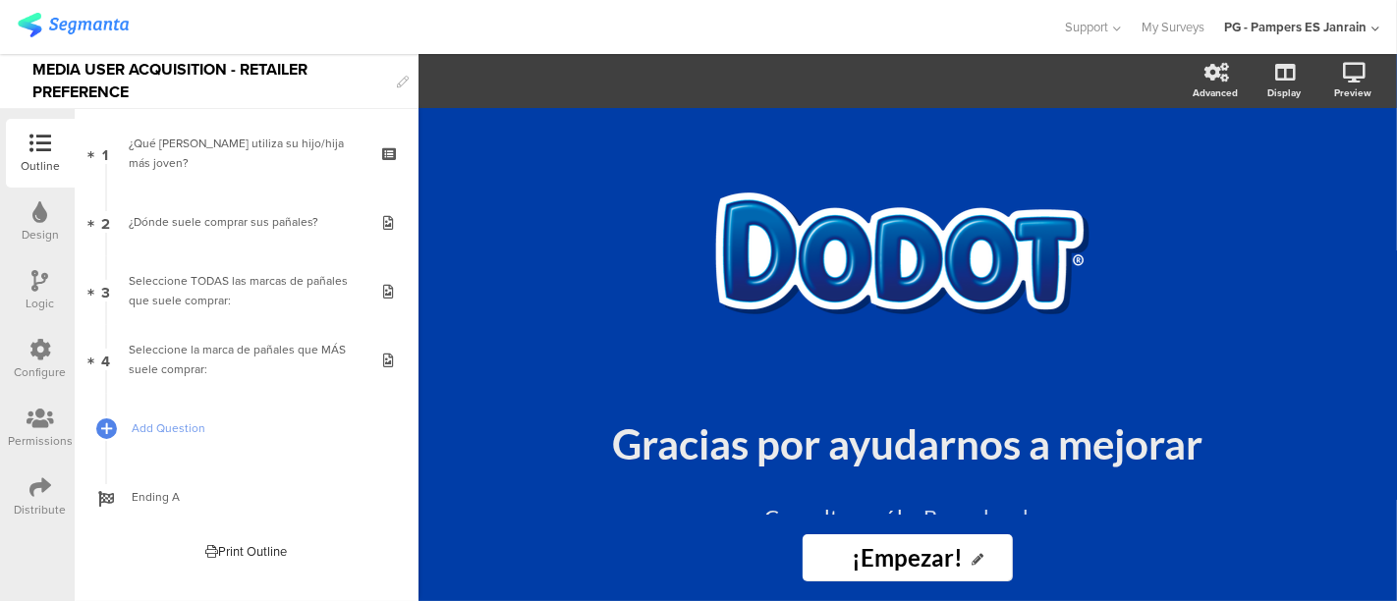
click at [48, 496] on icon at bounding box center [40, 487] width 22 height 22
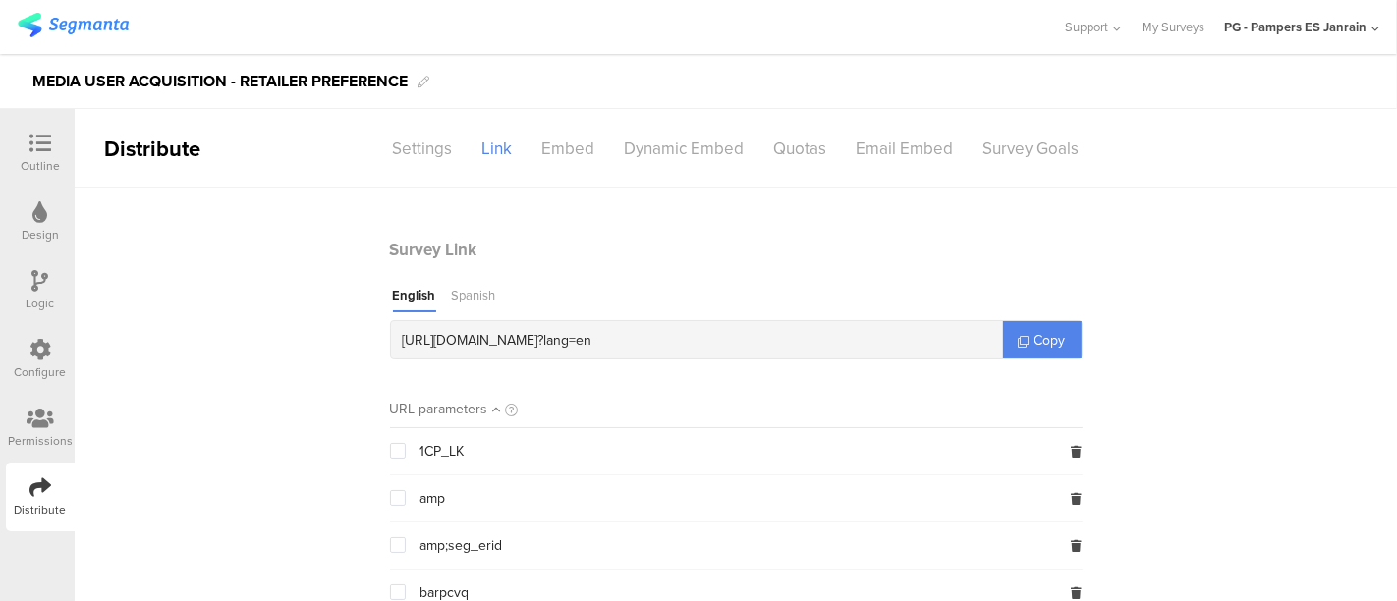
click at [469, 293] on div "Spanish" at bounding box center [474, 299] width 44 height 27
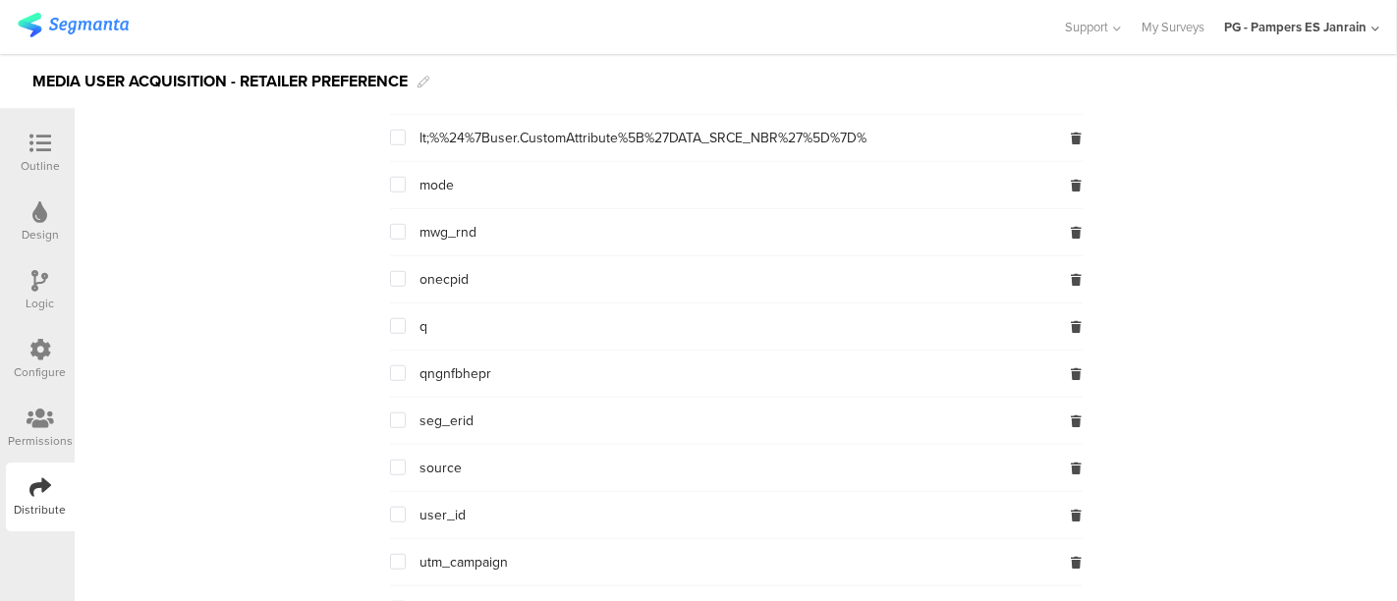
scroll to position [1547, 0]
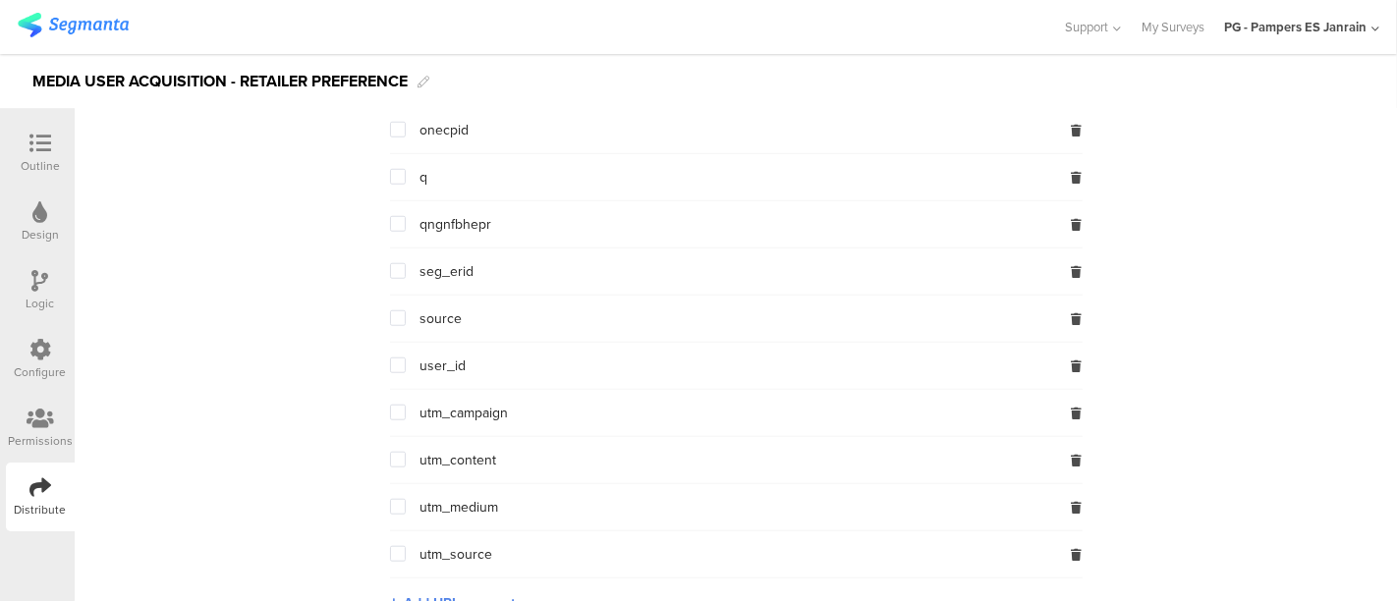
click at [391, 263] on span at bounding box center [398, 271] width 16 height 16
click at [406, 263] on input "checkbox" at bounding box center [406, 263] width 0 height 0
click at [395, 361] on span at bounding box center [398, 366] width 16 height 16
click at [406, 358] on input "checkbox" at bounding box center [406, 358] width 0 height 0
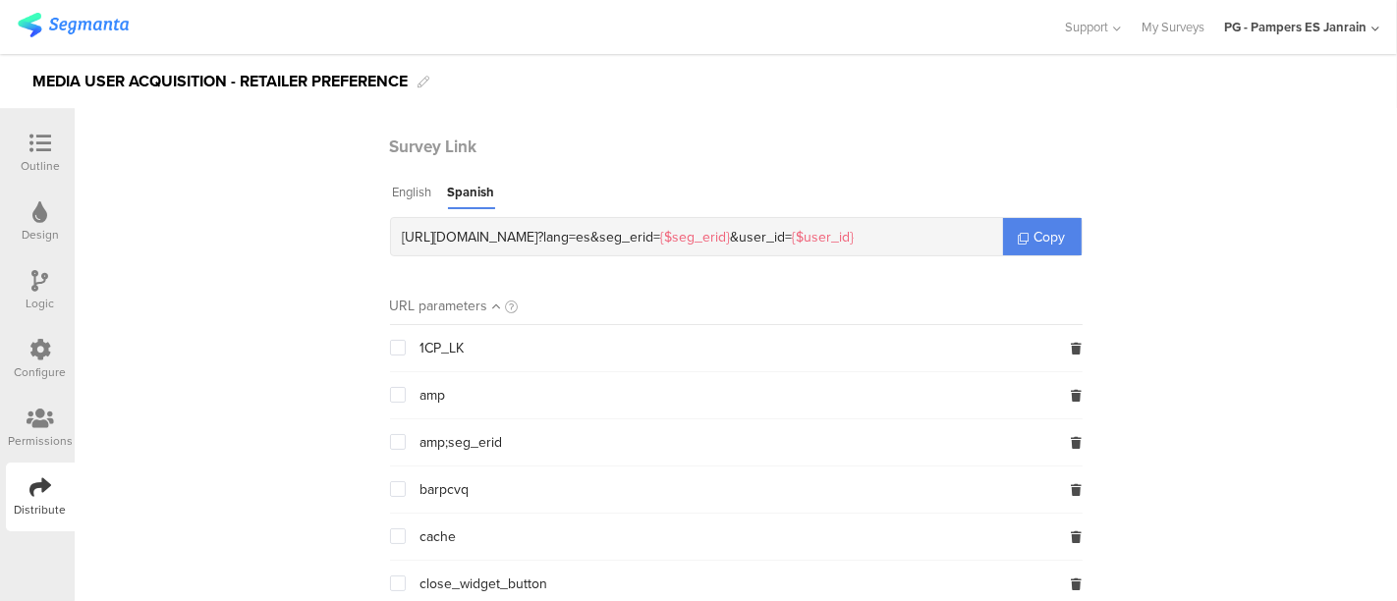
scroll to position [0, 0]
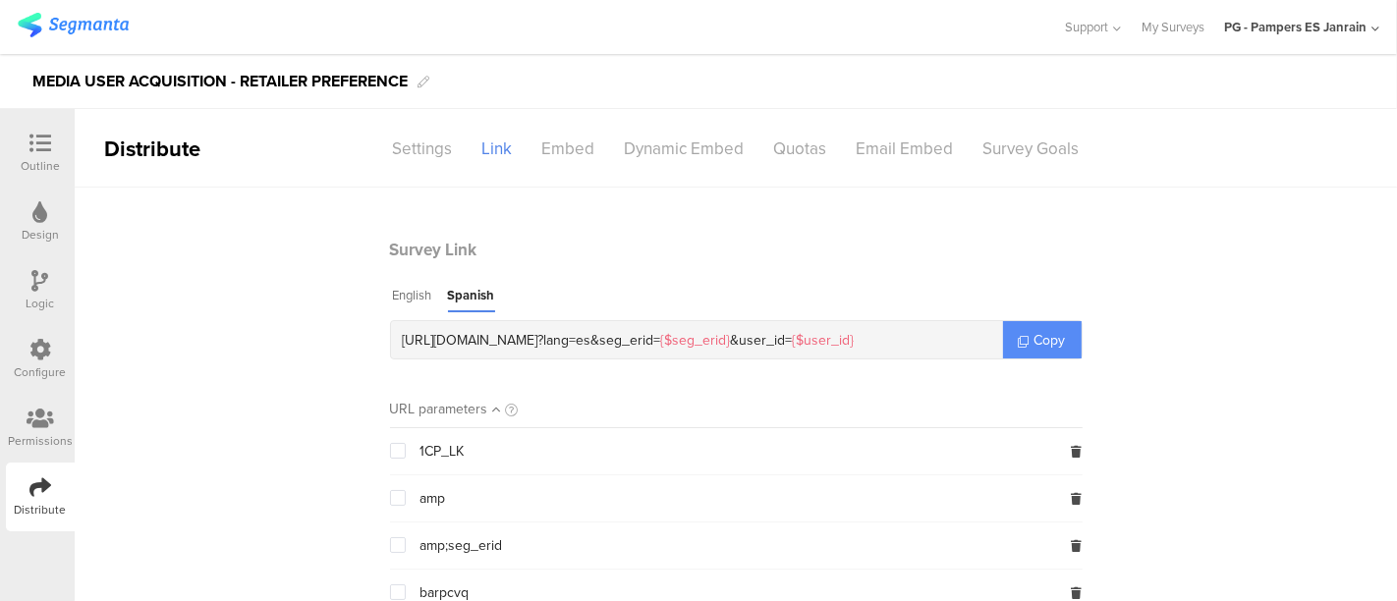
click at [1009, 323] on link "Copy" at bounding box center [1042, 339] width 79 height 37
